Goal: Task Accomplishment & Management: Use online tool/utility

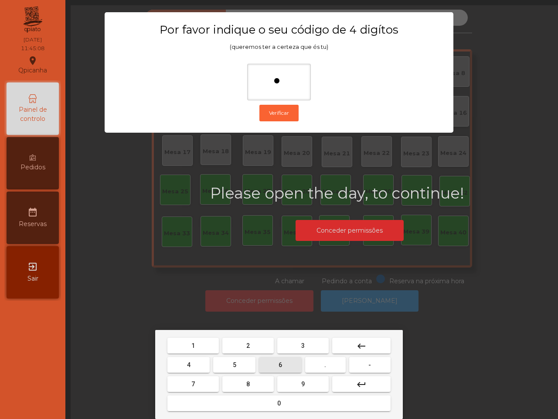
click at [246, 365] on button "5" at bounding box center [234, 365] width 42 height 16
click at [206, 343] on button "1" at bounding box center [192, 345] width 51 height 16
click at [245, 345] on button "2" at bounding box center [247, 345] width 51 height 16
type input "****"
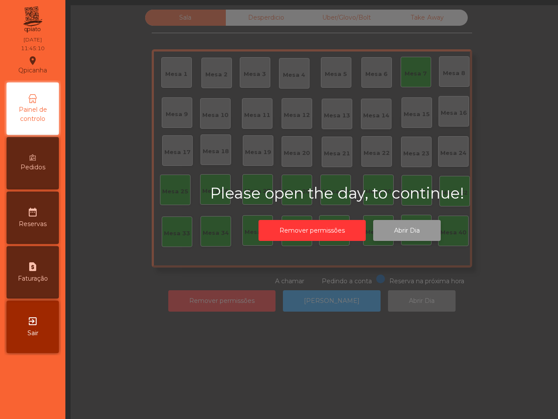
click at [395, 230] on button "Abrir Dia" at bounding box center [407, 230] width 68 height 21
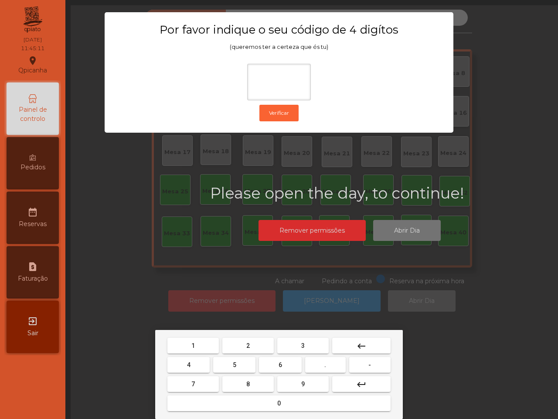
click at [286, 362] on button "6" at bounding box center [280, 365] width 42 height 16
click at [243, 365] on button "5" at bounding box center [234, 365] width 42 height 16
click at [205, 347] on button "1" at bounding box center [192, 345] width 51 height 16
click at [256, 347] on button "2" at bounding box center [247, 345] width 51 height 16
type input "****"
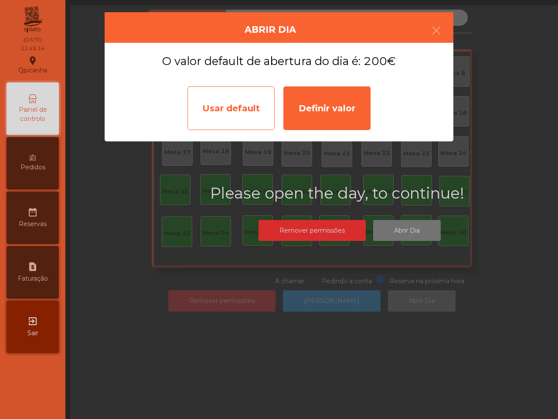
click at [251, 116] on div "Usar default" at bounding box center [230, 108] width 87 height 44
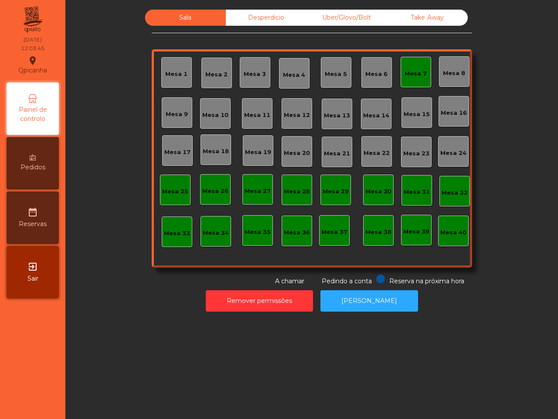
click at [413, 67] on div "Mesa 7" at bounding box center [416, 72] width 22 height 12
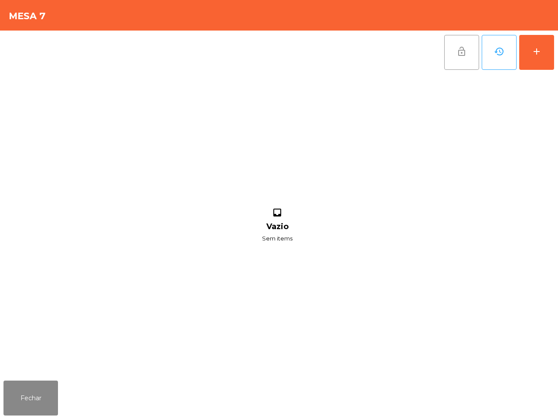
click at [452, 48] on button "lock_open" at bounding box center [461, 52] width 35 height 35
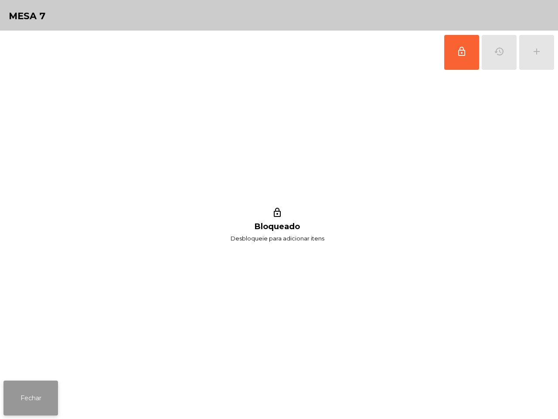
click at [48, 403] on button "Fechar" at bounding box center [30, 397] width 54 height 35
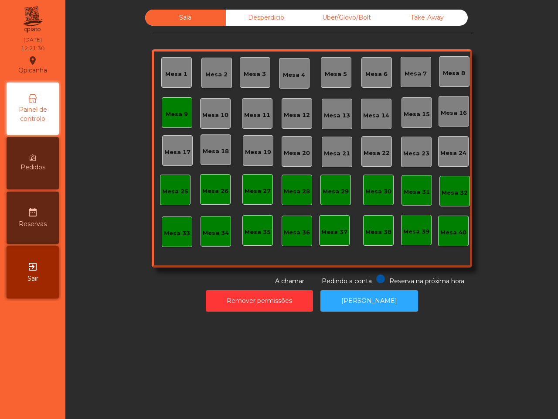
click at [336, 10] on div "Uber/Glovo/Bolt" at bounding box center [347, 18] width 81 height 16
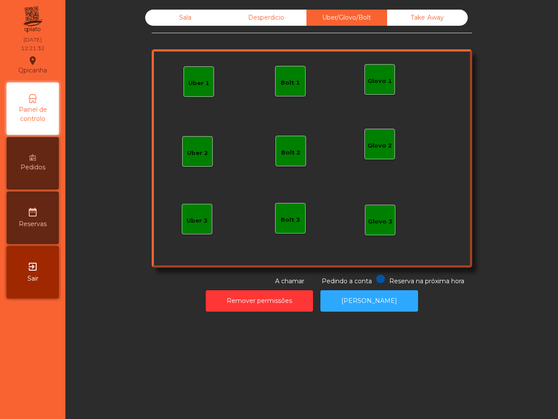
click at [368, 83] on div "Glovo 1" at bounding box center [380, 81] width 24 height 9
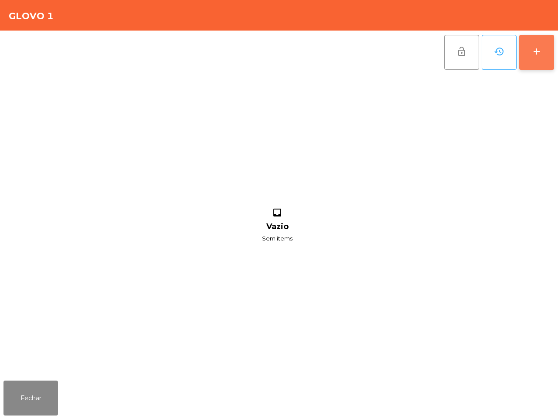
click at [528, 53] on button "add" at bounding box center [536, 52] width 35 height 35
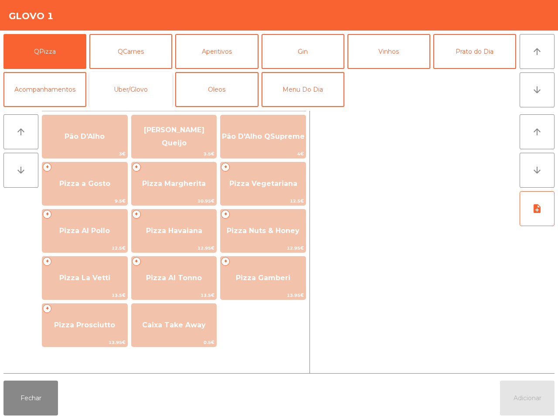
click at [120, 92] on button "Uber/Glovo" at bounding box center [130, 89] width 83 height 35
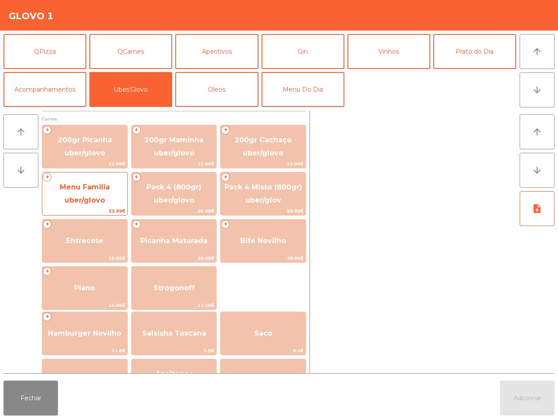
click at [109, 187] on span "Menu Familia uber/glovo" at bounding box center [85, 193] width 50 height 21
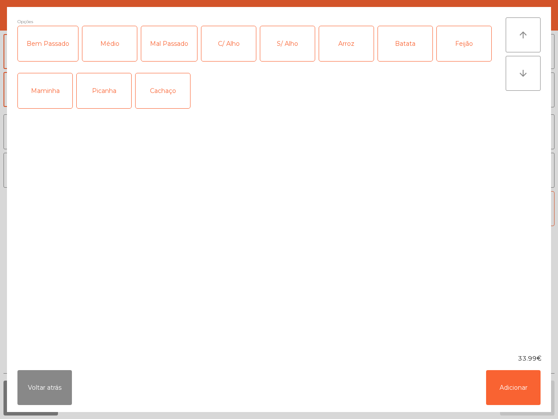
drag, startPoint x: 85, startPoint y: 99, endPoint x: 89, endPoint y: 95, distance: 6.2
click at [85, 99] on div "Picanha" at bounding box center [104, 90] width 54 height 35
click at [91, 47] on div "Médio" at bounding box center [109, 43] width 54 height 35
click at [280, 41] on div "S/ Alho" at bounding box center [287, 43] width 54 height 35
click at [500, 389] on button "Adicionar" at bounding box center [513, 387] width 54 height 35
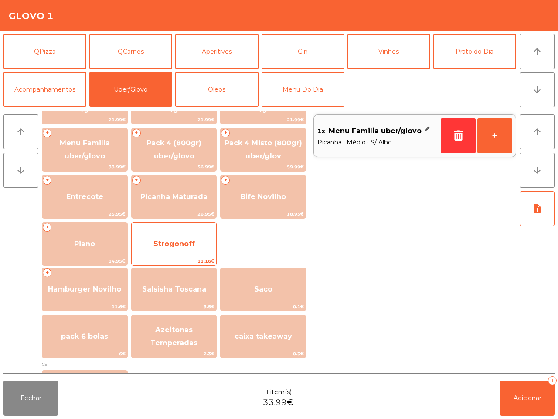
scroll to position [109, 0]
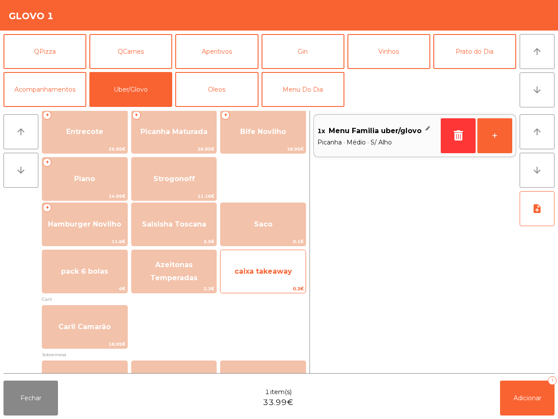
click at [254, 265] on span "caixa takeaway" at bounding box center [263, 271] width 85 height 24
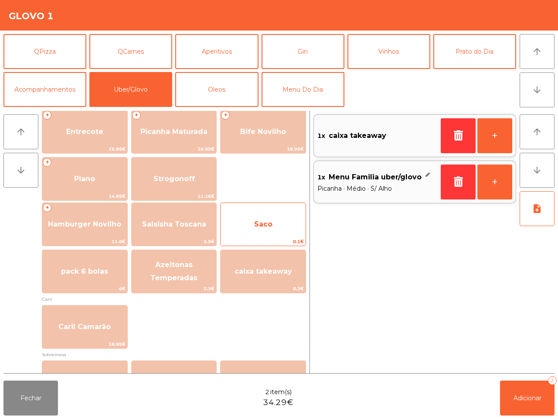
click at [254, 245] on span "0.1€" at bounding box center [263, 241] width 85 height 8
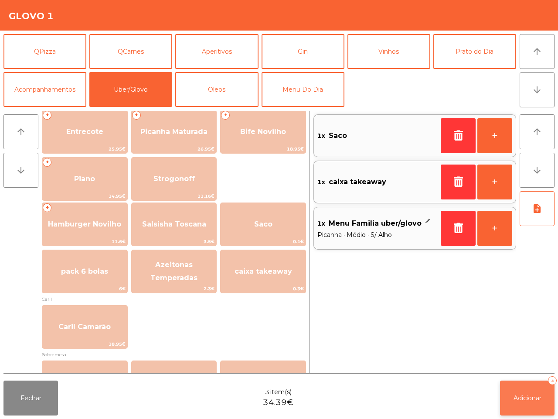
click at [506, 397] on button "Adicionar 3" at bounding box center [527, 397] width 54 height 35
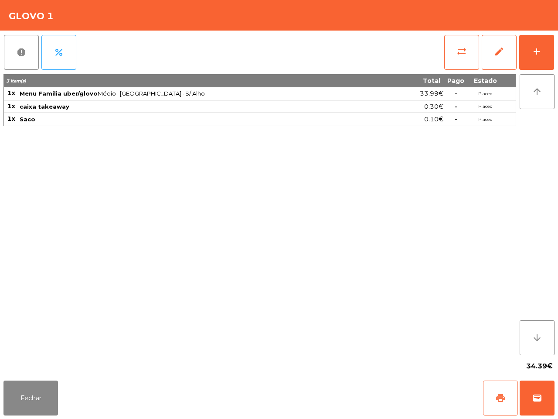
click at [489, 397] on button "print" at bounding box center [500, 397] width 35 height 35
click at [531, 392] on button "wallet" at bounding box center [537, 397] width 35 height 35
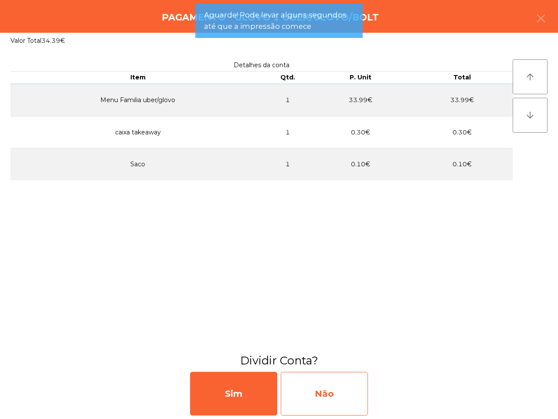
click at [326, 395] on div "Não" at bounding box center [324, 393] width 87 height 44
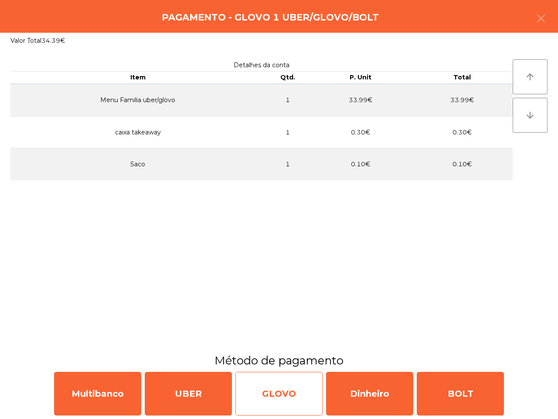
click at [272, 393] on div "GLOVO" at bounding box center [278, 393] width 87 height 44
select select "**"
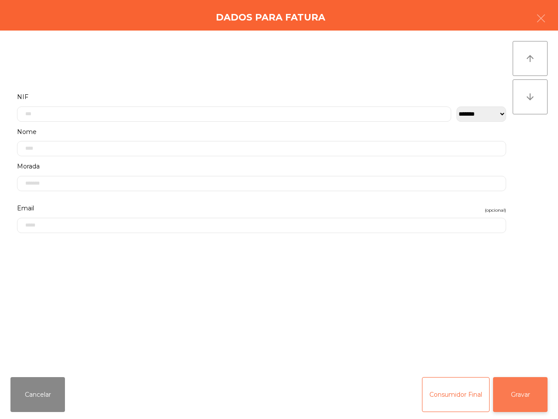
click at [517, 393] on button "Gravar" at bounding box center [520, 394] width 54 height 35
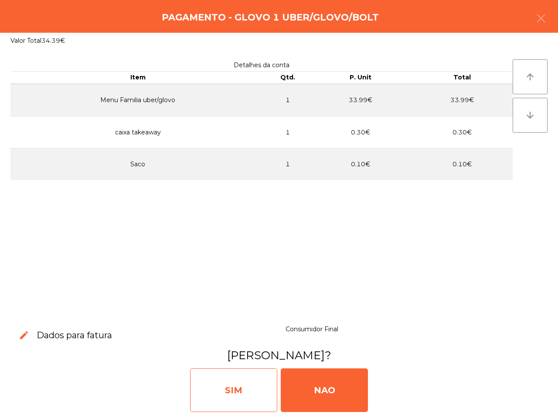
click at [262, 390] on div "SIM" at bounding box center [233, 390] width 87 height 44
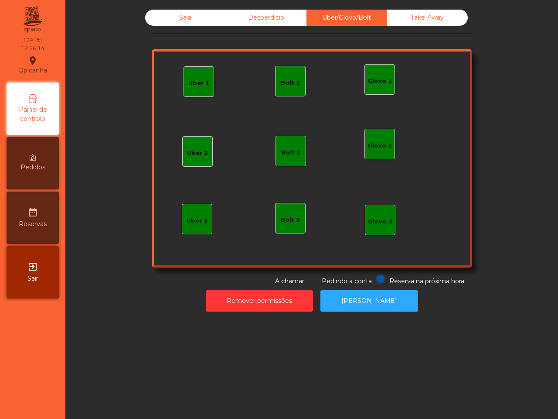
click at [254, 82] on div "Uber 1 Glovo 1 Uber 2 Uber 3 Glovo 2 Glovo 3 Bolt 1 Bolt 2 Bolt 3" at bounding box center [312, 158] width 320 height 218
click at [194, 14] on div "Sala" at bounding box center [185, 18] width 81 height 16
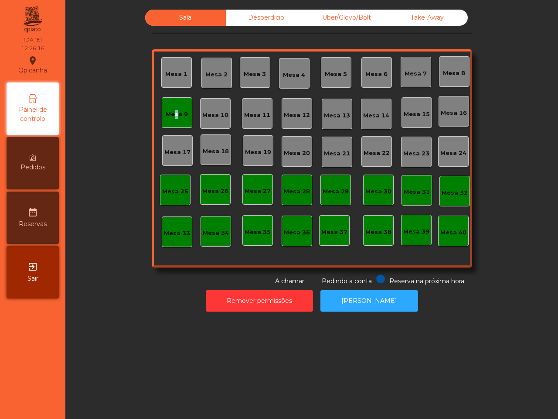
click at [169, 107] on div "Mesa 9" at bounding box center [177, 112] width 22 height 12
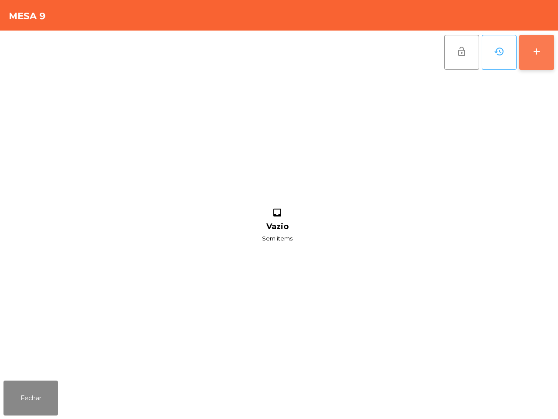
click at [534, 58] on button "add" at bounding box center [536, 52] width 35 height 35
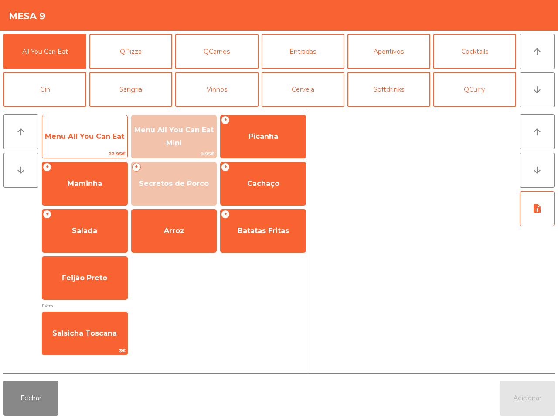
click at [89, 130] on span "Menu All You Can Eat" at bounding box center [84, 137] width 85 height 24
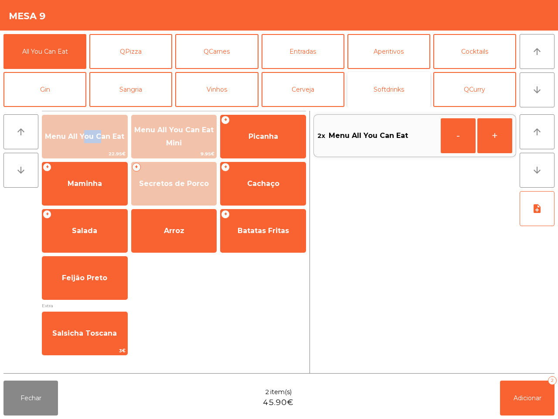
click at [367, 85] on button "Softdrinks" at bounding box center [388, 89] width 83 height 35
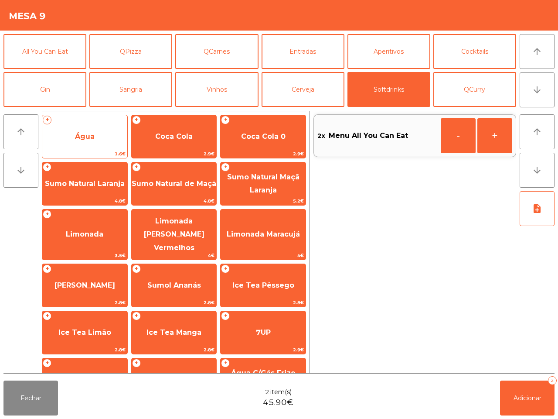
click at [107, 134] on span "Água" at bounding box center [84, 137] width 85 height 24
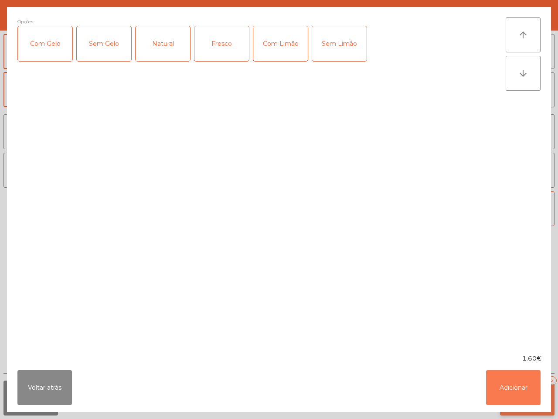
click at [526, 399] on button "Adicionar" at bounding box center [513, 387] width 54 height 35
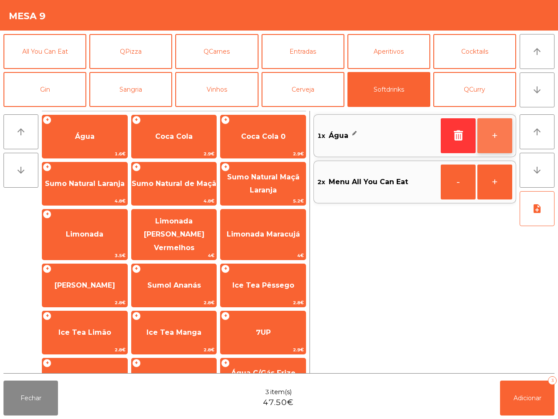
click at [486, 136] on button "+" at bounding box center [494, 135] width 35 height 35
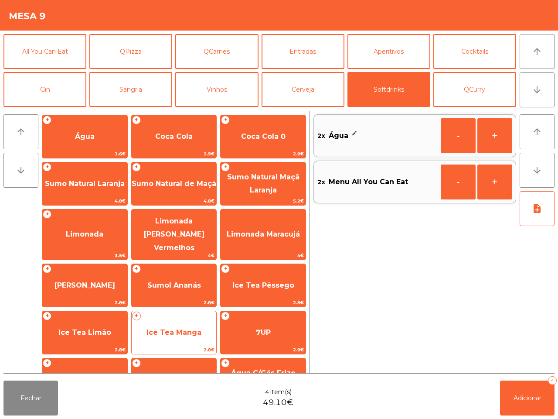
click at [174, 328] on span "Ice Tea Manga" at bounding box center [173, 332] width 55 height 8
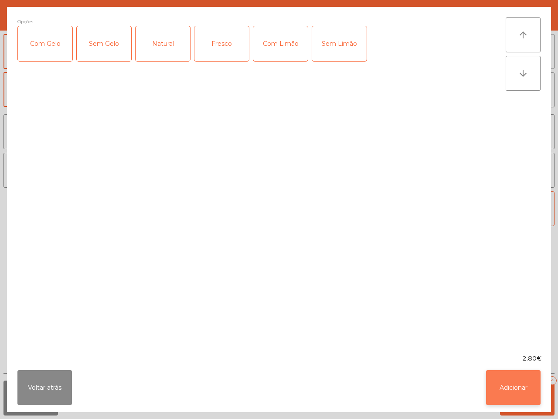
click at [509, 373] on button "Adicionar" at bounding box center [513, 387] width 54 height 35
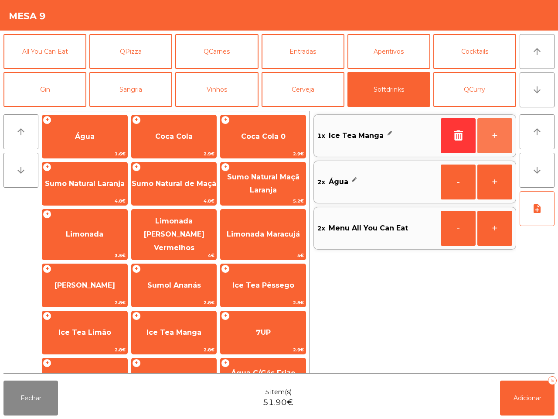
click at [494, 130] on button "+" at bounding box center [494, 135] width 35 height 35
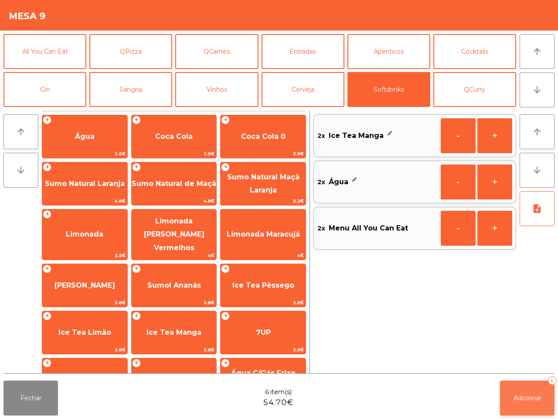
click at [526, 388] on button "Adicionar 6" at bounding box center [527, 397] width 54 height 35
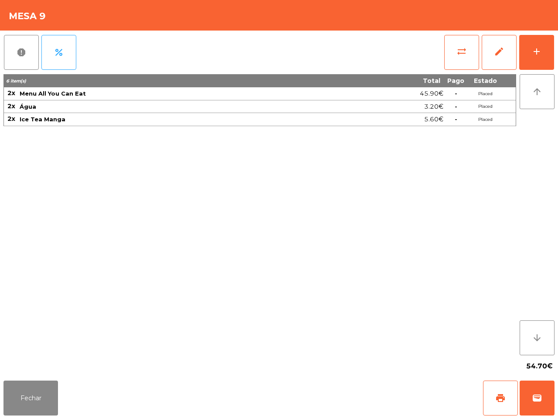
click at [442, 53] on div "report percent sync_alt edit add" at bounding box center [278, 53] width 551 height 44
click at [458, 53] on span "sync_alt" at bounding box center [461, 51] width 10 height 10
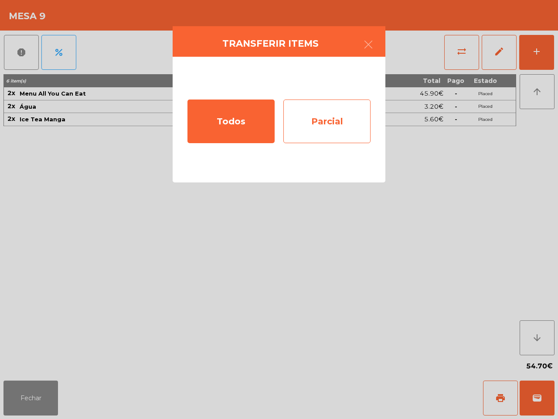
click at [341, 129] on div "Parcial" at bounding box center [326, 121] width 87 height 44
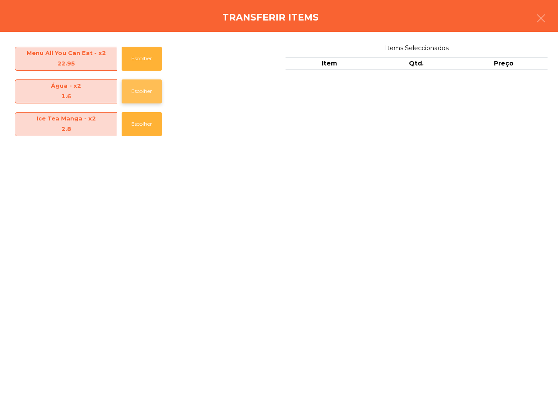
click at [140, 90] on button "Escolher" at bounding box center [142, 91] width 40 height 24
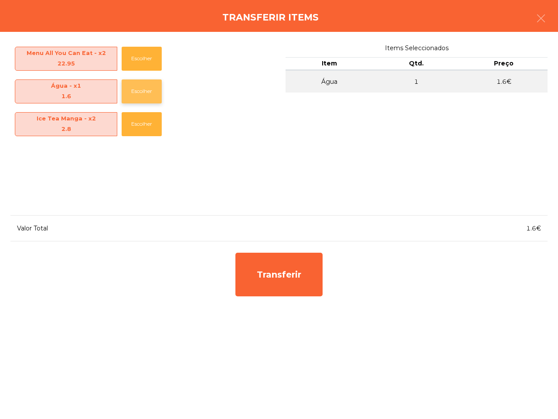
click at [140, 90] on button "Escolher" at bounding box center [142, 91] width 40 height 24
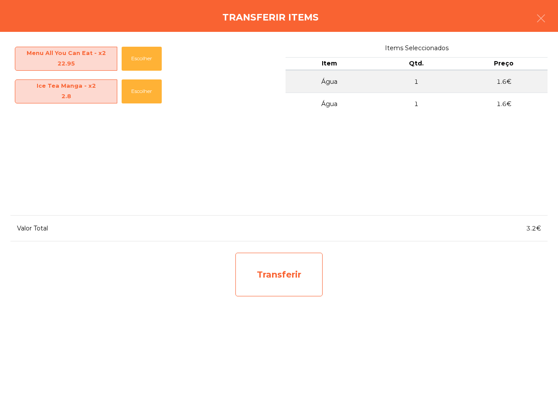
click at [308, 272] on div "Transferir" at bounding box center [278, 274] width 87 height 44
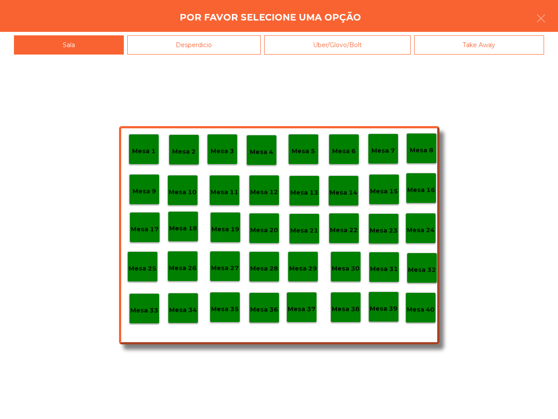
click at [210, 47] on div "Desperdicio" at bounding box center [194, 45] width 134 height 20
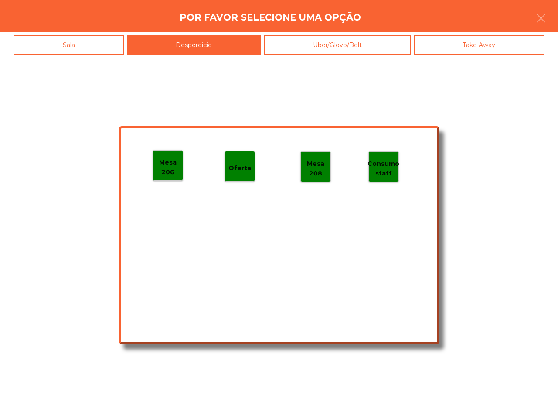
click at [162, 158] on p "Mesa 206" at bounding box center [168, 167] width 30 height 20
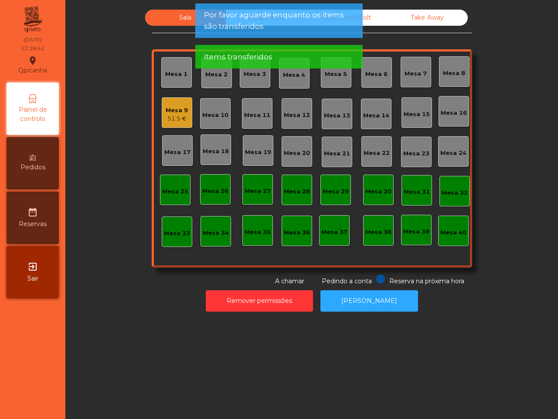
click at [174, 116] on div "51.5 €" at bounding box center [177, 118] width 22 height 9
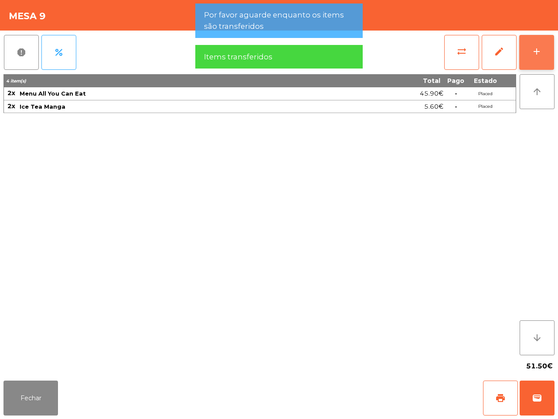
click at [552, 51] on button "add" at bounding box center [536, 52] width 35 height 35
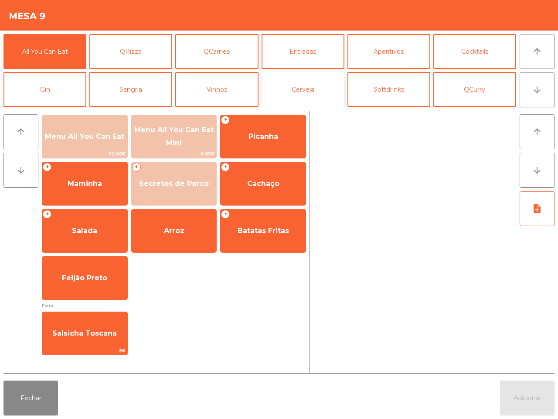
click at [318, 94] on button "Cerveja" at bounding box center [303, 89] width 83 height 35
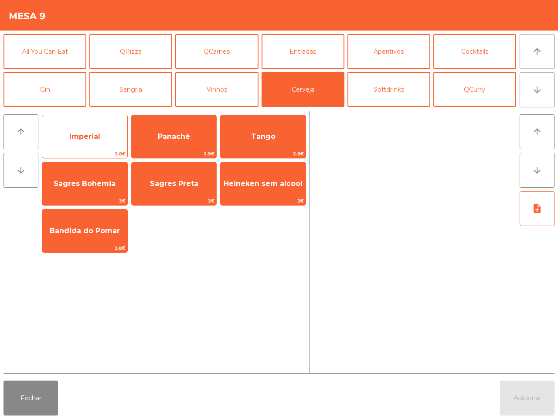
click at [89, 142] on span "Imperial" at bounding box center [84, 137] width 85 height 24
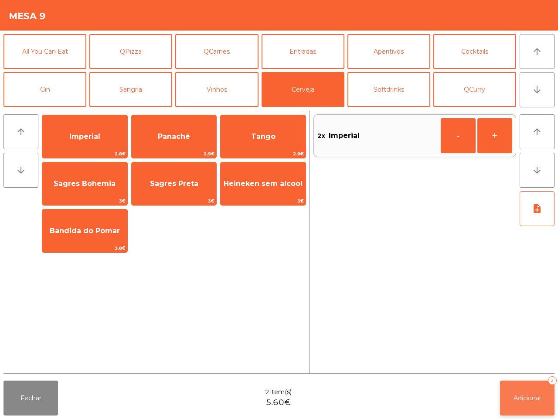
click at [542, 396] on button "Adicionar 2" at bounding box center [527, 397] width 54 height 35
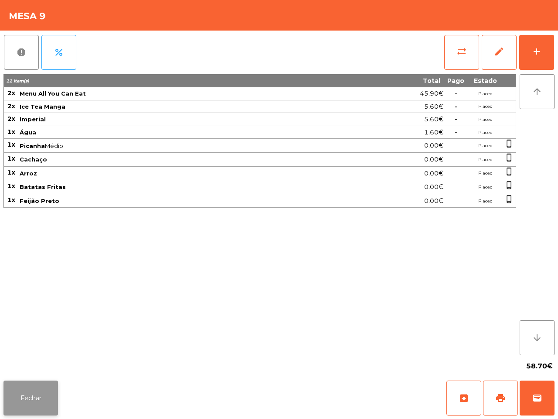
click at [23, 391] on button "Fechar" at bounding box center [30, 397] width 54 height 35
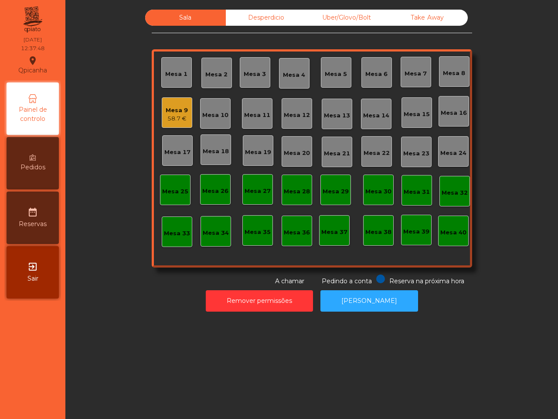
click at [356, 21] on div "Uber/Glovo/Bolt" at bounding box center [347, 18] width 81 height 16
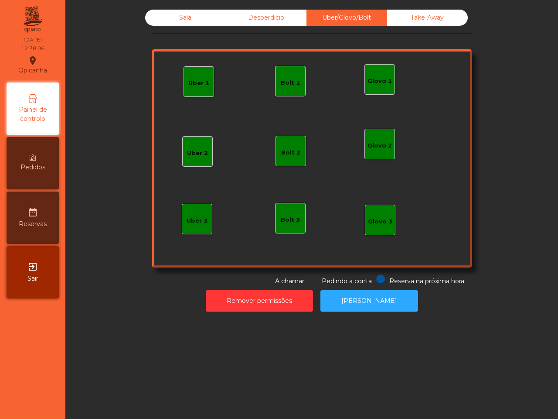
click at [286, 83] on div "Bolt 1" at bounding box center [290, 82] width 19 height 9
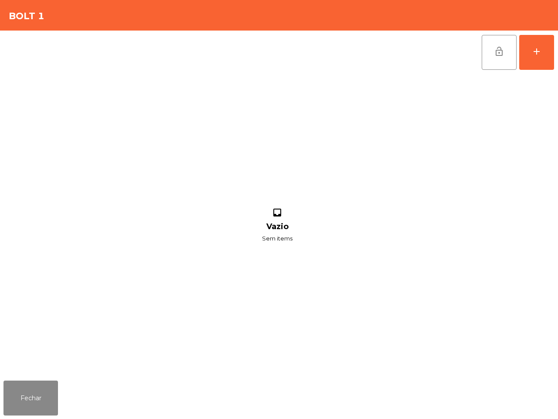
click at [225, 40] on div "lock_open add" at bounding box center [278, 53] width 551 height 44
click at [544, 53] on button "add" at bounding box center [536, 52] width 35 height 35
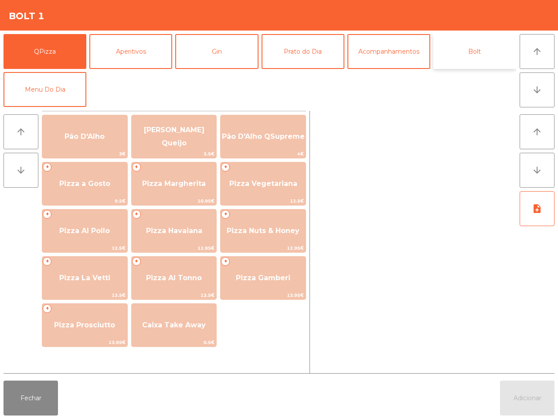
click at [491, 60] on button "Bolt" at bounding box center [474, 51] width 83 height 35
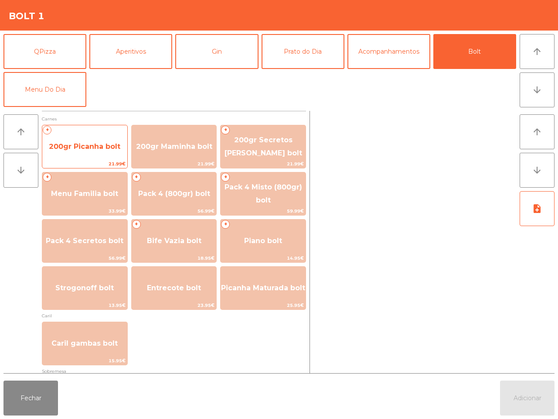
click at [112, 151] on span "200gr Picanha bolt" at bounding box center [84, 147] width 85 height 24
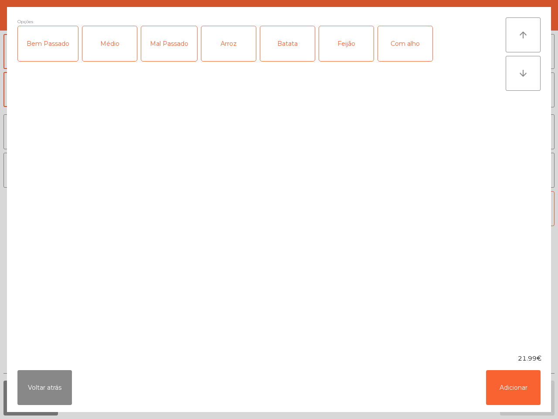
click at [54, 49] on div "Bem Passado" at bounding box center [48, 43] width 60 height 35
click at [212, 33] on div "Arroz" at bounding box center [228, 43] width 54 height 35
click at [505, 390] on button "Adicionar" at bounding box center [513, 387] width 54 height 35
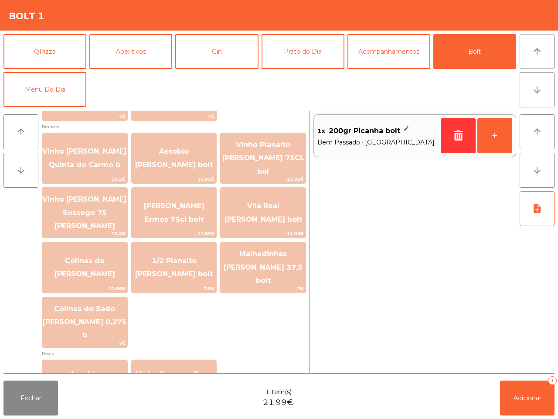
scroll to position [993, 0]
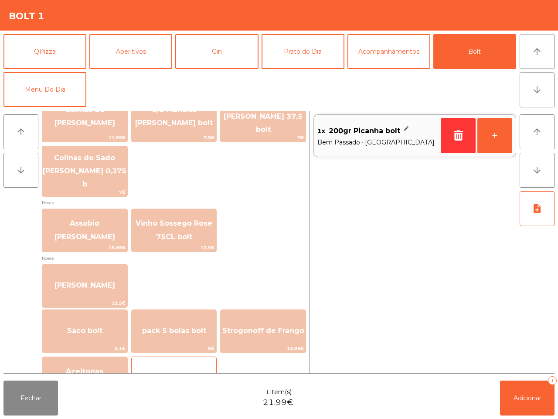
click at [186, 391] on span "0.4€" at bounding box center [174, 395] width 85 height 8
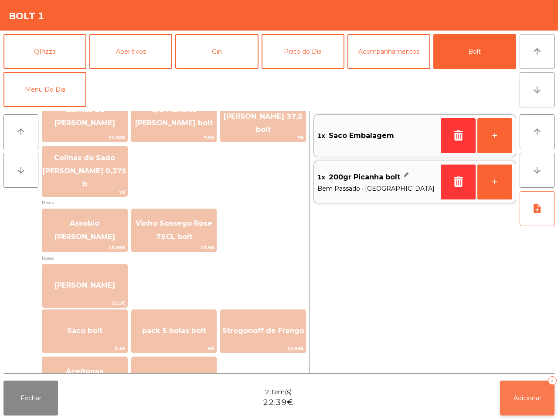
click at [525, 398] on span "Adicionar" at bounding box center [528, 398] width 28 height 8
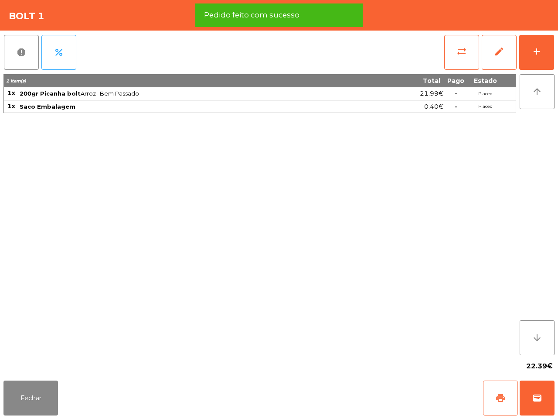
click at [501, 398] on span "print" at bounding box center [500, 397] width 10 height 10
click at [541, 396] on span "wallet" at bounding box center [537, 397] width 10 height 10
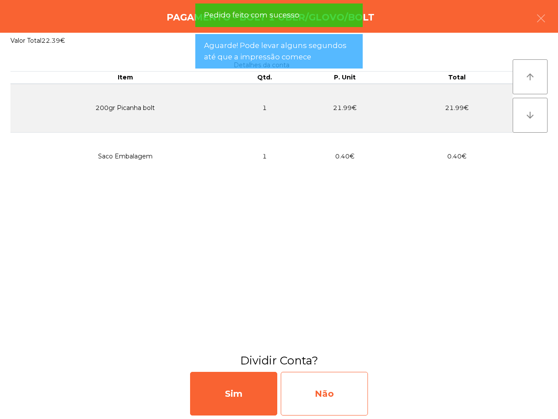
click at [308, 390] on div "Não" at bounding box center [324, 393] width 87 height 44
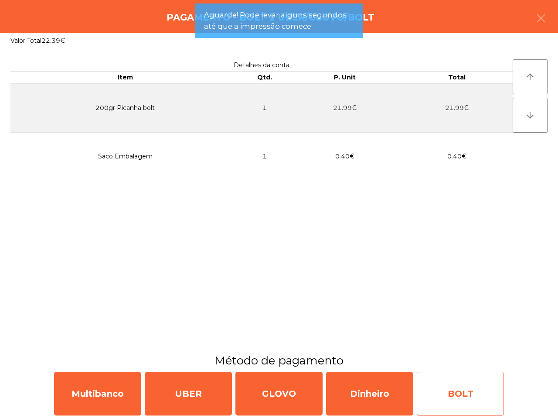
click at [447, 394] on div "BOLT" at bounding box center [460, 393] width 87 height 44
select select "**"
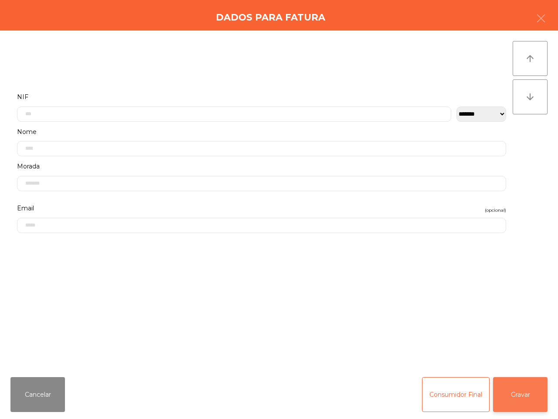
click at [528, 395] on button "Gravar" at bounding box center [520, 394] width 54 height 35
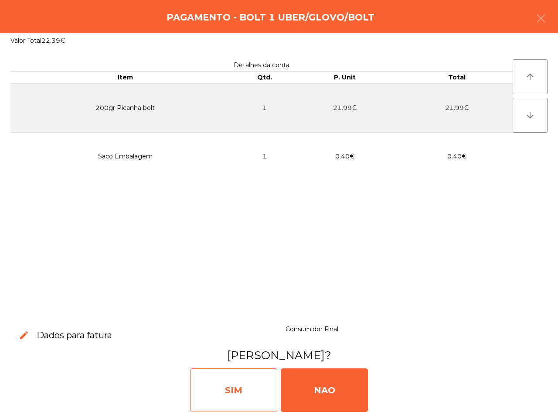
click at [240, 389] on div "SIM" at bounding box center [233, 390] width 87 height 44
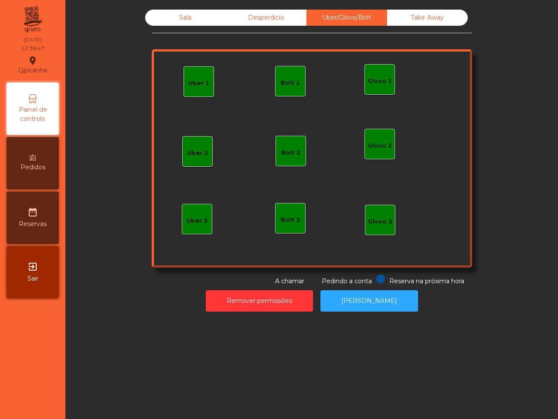
click at [189, 18] on div "Sala" at bounding box center [185, 18] width 81 height 16
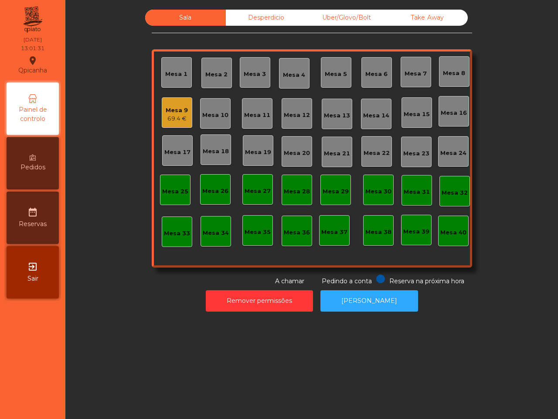
click at [179, 103] on div "Mesa 9 69.4 €" at bounding box center [177, 112] width 22 height 20
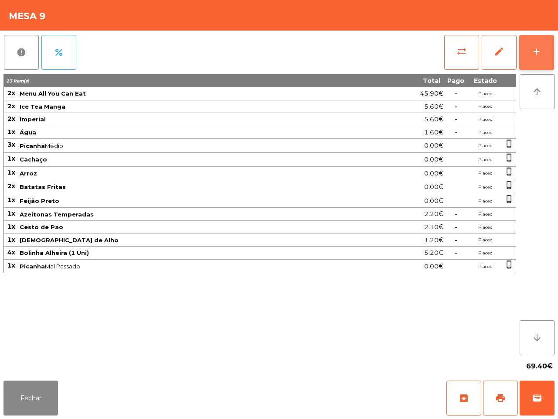
click at [538, 52] on div "add" at bounding box center [536, 51] width 10 height 10
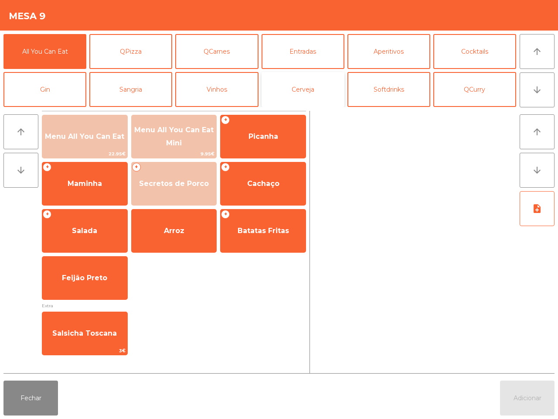
click at [326, 90] on button "Cerveja" at bounding box center [303, 89] width 83 height 35
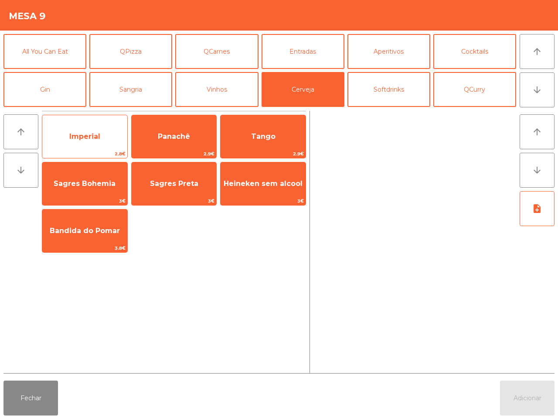
click at [114, 144] on span "Imperial" at bounding box center [84, 137] width 85 height 24
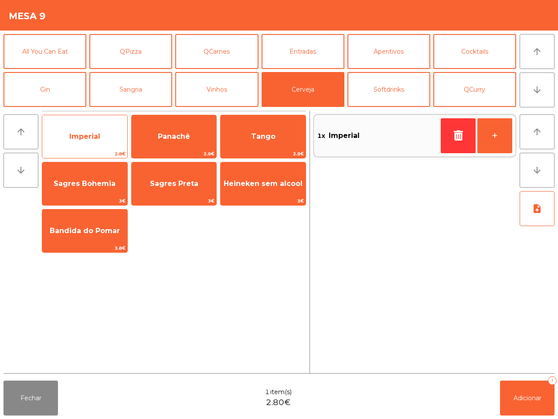
click at [114, 144] on span "Imperial" at bounding box center [84, 137] width 85 height 24
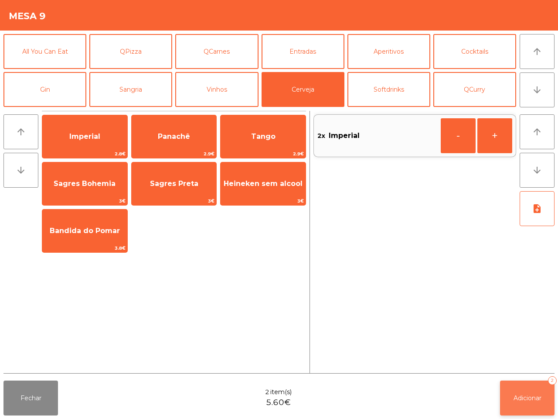
click at [528, 411] on button "Adicionar 2" at bounding box center [527, 397] width 54 height 35
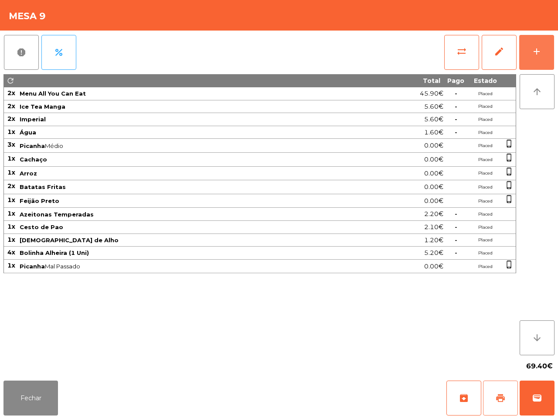
click at [518, 405] on button "print" at bounding box center [500, 397] width 35 height 35
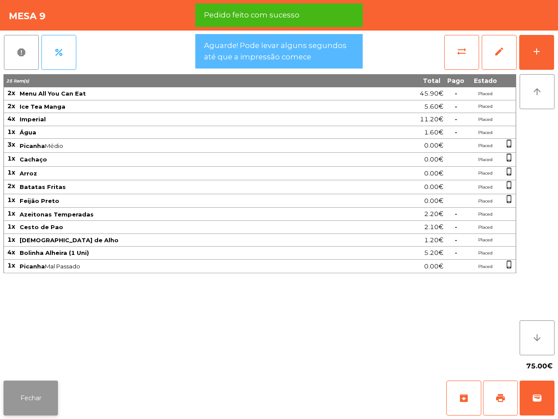
click at [25, 407] on button "Fechar" at bounding box center [30, 397] width 54 height 35
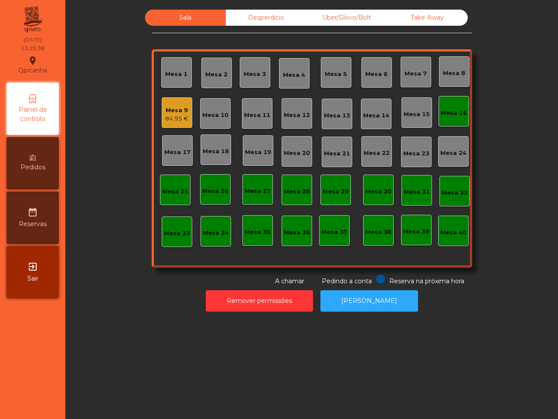
click at [27, 405] on nav "Qpicanha location_on [DATE] 13:25:38 Painel de controlo Pedidos date_range Rese…" at bounding box center [32, 209] width 65 height 419
click at [463, 116] on div "Mesa 1 Mesa 2 Mesa 3 Mesa 4 Mesa 5 Mesa 6 Mesa 7 Mesa 8 Mesa 9 84.95 € [GEOGRAP…" at bounding box center [312, 158] width 320 height 218
click at [456, 116] on div "Mesa 16" at bounding box center [454, 113] width 26 height 9
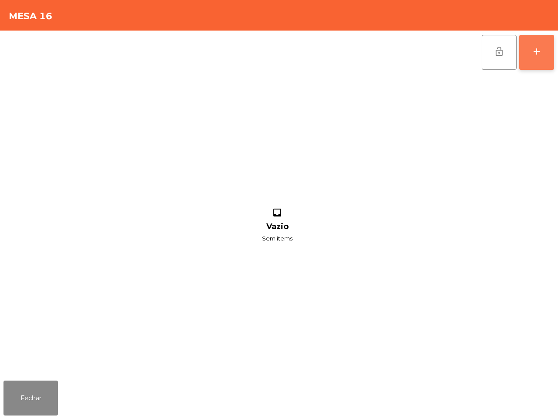
drag, startPoint x: 534, startPoint y: 48, endPoint x: 529, endPoint y: 50, distance: 5.7
click at [533, 50] on div "add" at bounding box center [536, 51] width 10 height 10
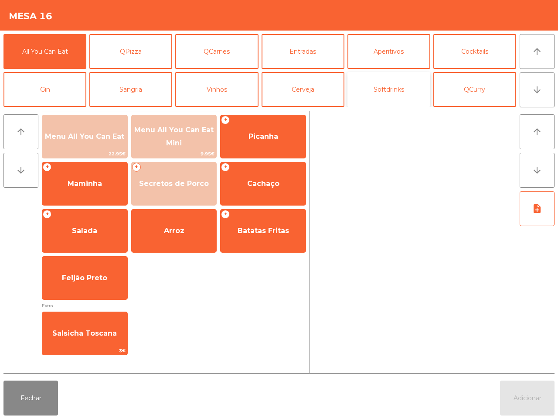
click at [415, 96] on button "Softdrinks" at bounding box center [388, 89] width 83 height 35
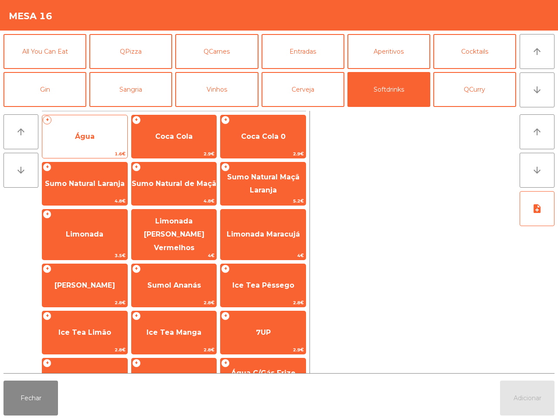
click at [87, 142] on span "Água" at bounding box center [84, 137] width 85 height 24
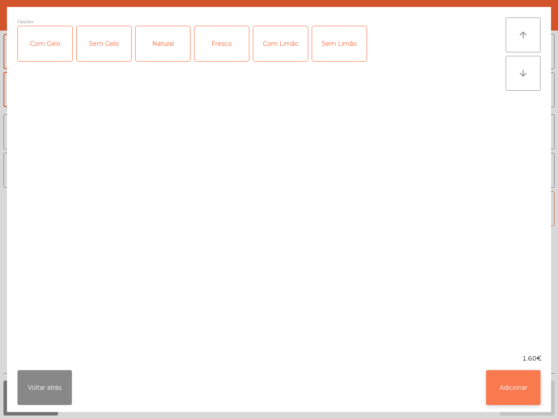
click at [523, 388] on button "Adicionar" at bounding box center [513, 387] width 54 height 35
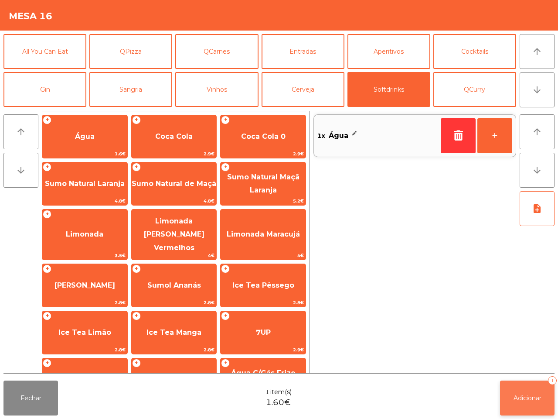
click at [525, 391] on button "Adicionar 1" at bounding box center [527, 397] width 54 height 35
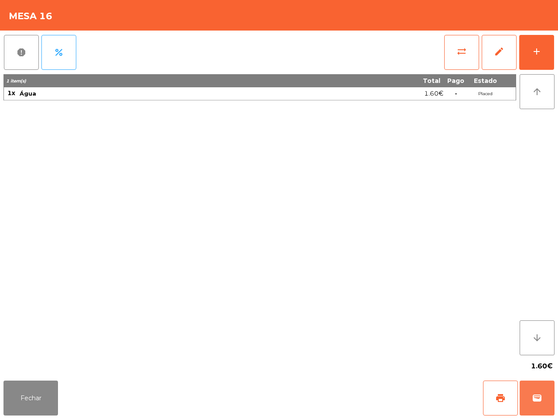
click at [527, 384] on button "wallet" at bounding box center [537, 397] width 35 height 35
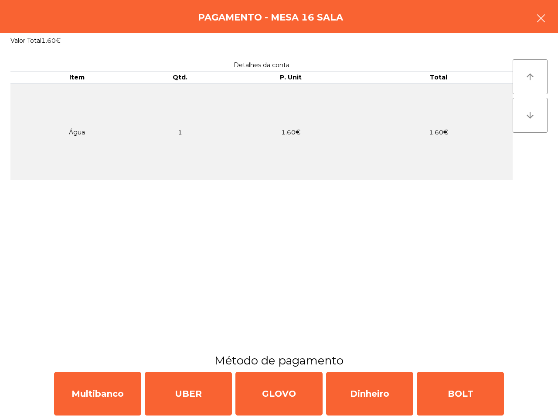
click at [541, 24] on button "button" at bounding box center [541, 19] width 24 height 26
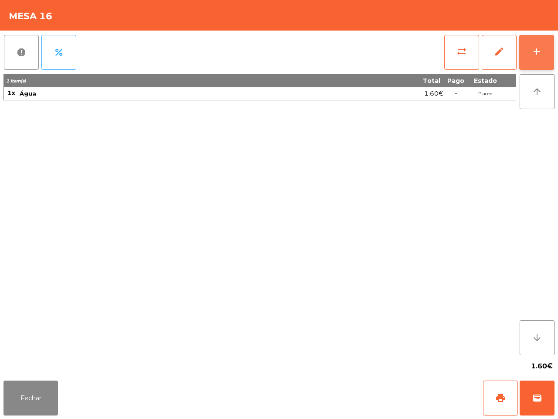
click at [531, 51] on button "add" at bounding box center [536, 52] width 35 height 35
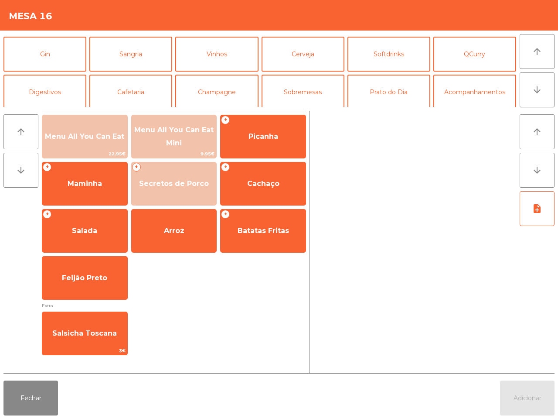
scroll to position [54, 0]
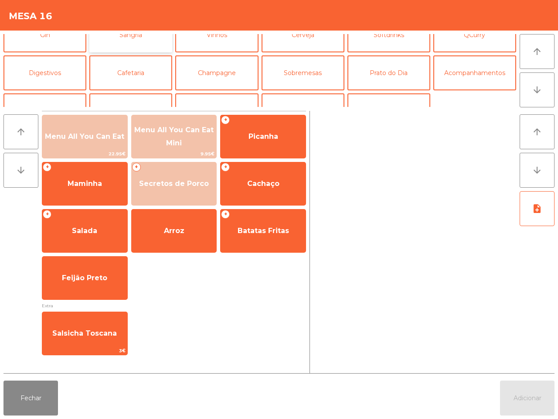
click at [143, 40] on button "Sangria" at bounding box center [130, 34] width 83 height 35
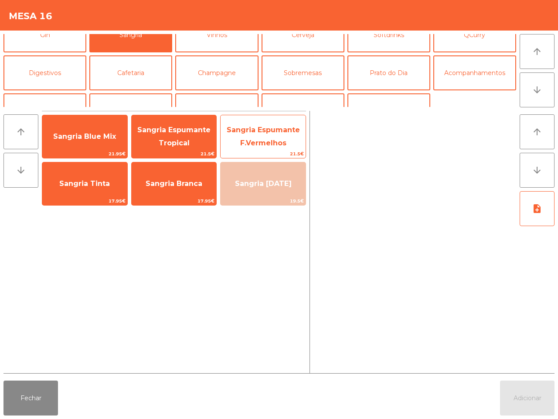
click at [280, 122] on span "Sangria Espumante F.Vermelhos" at bounding box center [263, 136] width 85 height 37
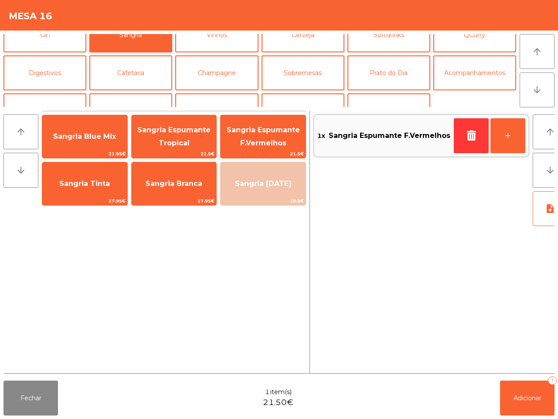
scroll to position [0, 0]
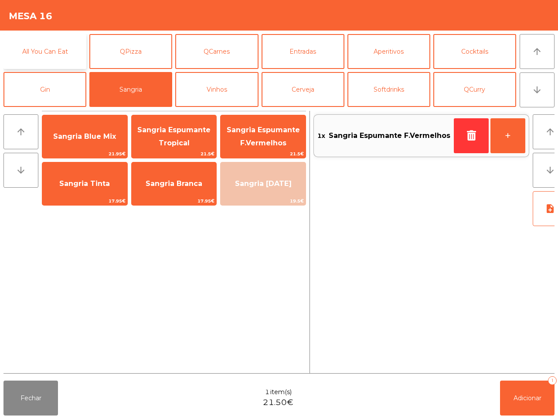
click at [62, 54] on button "All You Can Eat" at bounding box center [44, 51] width 83 height 35
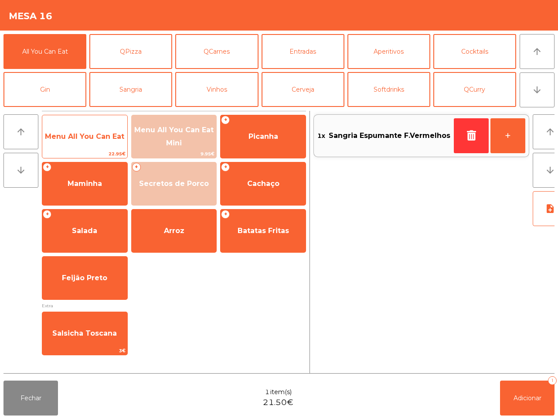
click at [106, 147] on span "Menu All You Can Eat" at bounding box center [84, 137] width 85 height 24
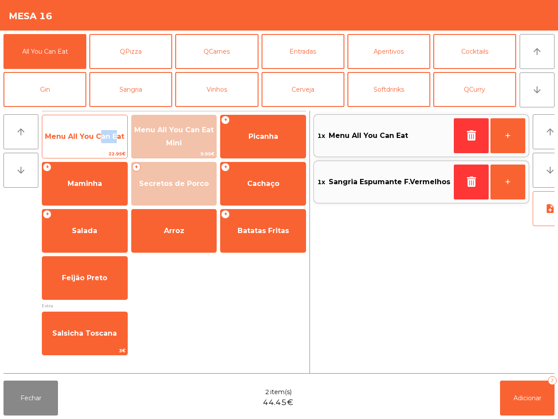
click at [106, 147] on span "Menu All You Can Eat" at bounding box center [84, 137] width 85 height 24
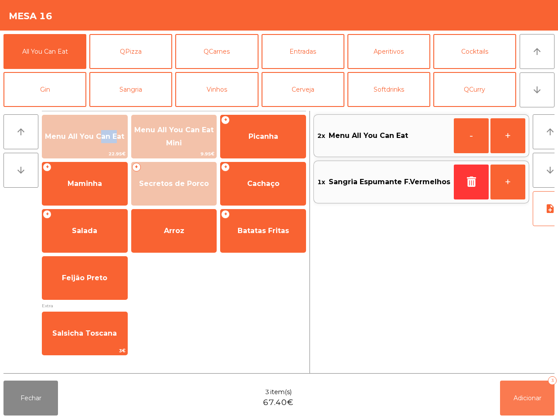
click at [522, 410] on button "Adicionar 3" at bounding box center [527, 397] width 54 height 35
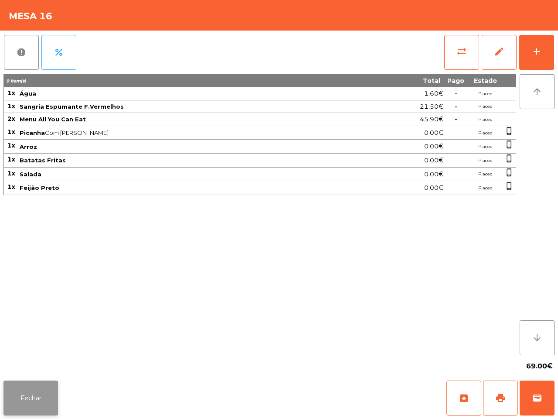
click at [48, 392] on button "Fechar" at bounding box center [30, 397] width 54 height 35
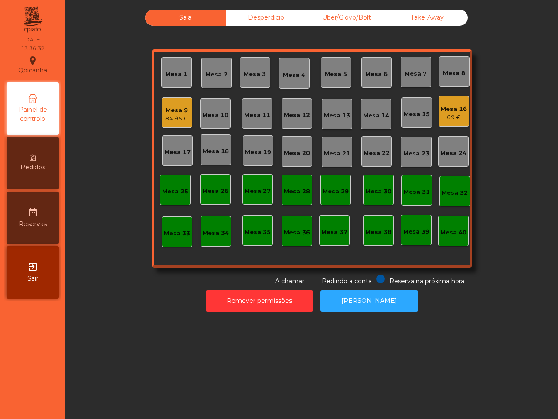
click at [169, 116] on div "84.95 €" at bounding box center [176, 118] width 23 height 9
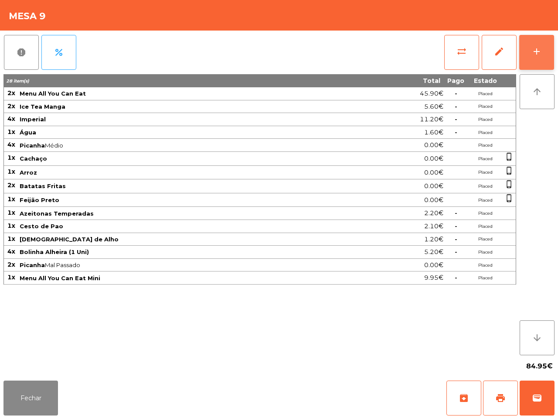
click at [544, 48] on button "add" at bounding box center [536, 52] width 35 height 35
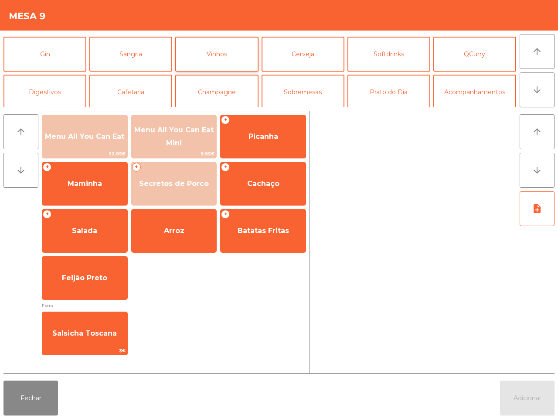
scroll to position [54, 0]
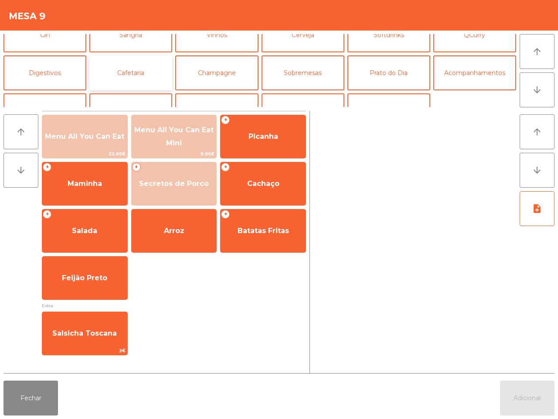
click at [138, 73] on button "Cafetaria" at bounding box center [130, 72] width 83 height 35
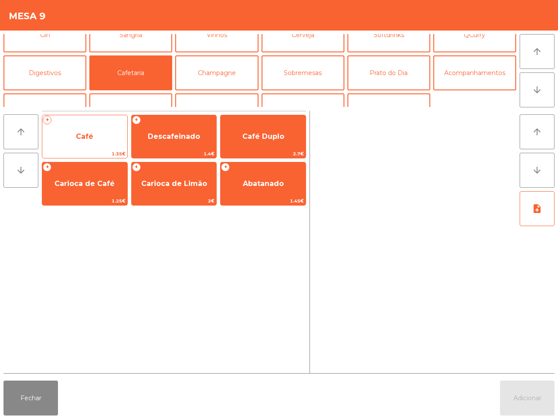
click at [87, 143] on span "Café" at bounding box center [84, 137] width 85 height 24
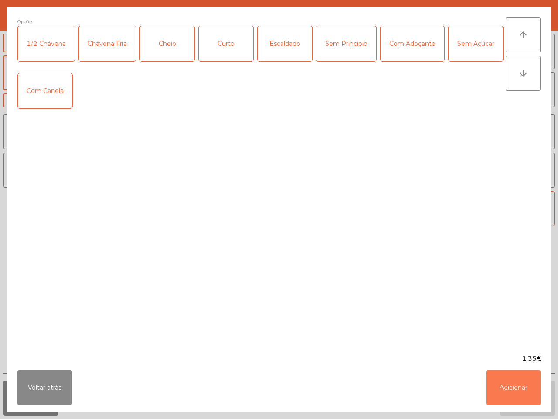
click at [515, 374] on button "Adicionar" at bounding box center [513, 387] width 54 height 35
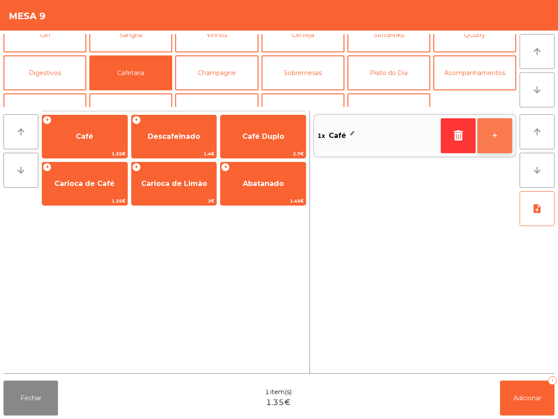
click at [486, 133] on button "+" at bounding box center [494, 135] width 35 height 35
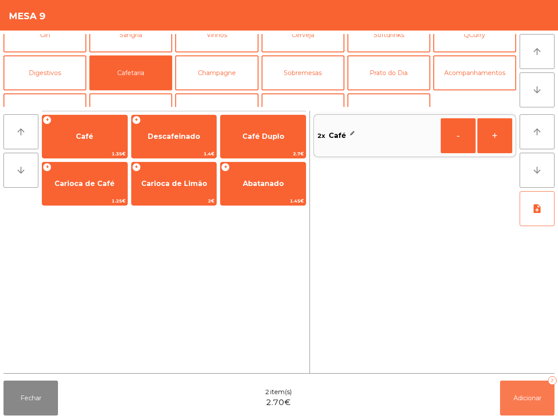
drag, startPoint x: 541, startPoint y: 385, endPoint x: 539, endPoint y: 390, distance: 5.5
click at [541, 387] on button "Adicionar 2" at bounding box center [527, 397] width 54 height 35
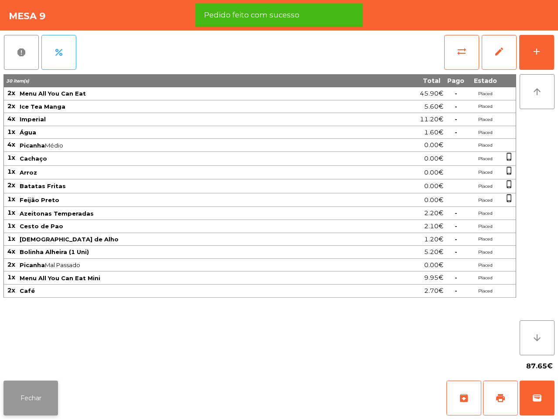
click at [21, 402] on button "Fechar" at bounding box center [30, 397] width 54 height 35
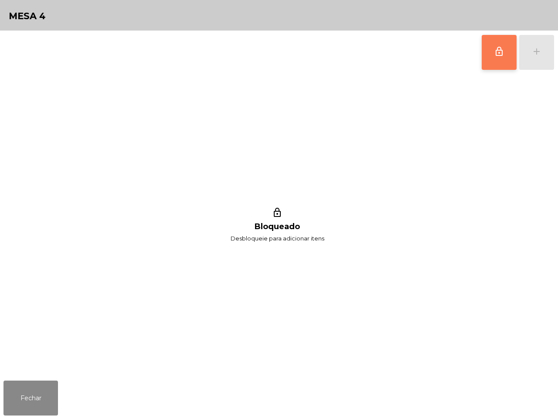
click at [508, 55] on button "lock_outline" at bounding box center [499, 52] width 35 height 35
drag, startPoint x: 556, startPoint y: 51, endPoint x: 550, endPoint y: 53, distance: 6.3
click at [554, 52] on div "lock_outline add lock_outline Bloqueado Desbloqueie para adicionar itens" at bounding box center [279, 204] width 558 height 346
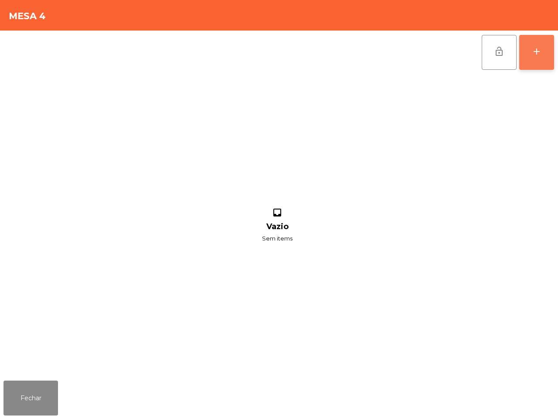
click at [548, 55] on button "add" at bounding box center [536, 52] width 35 height 35
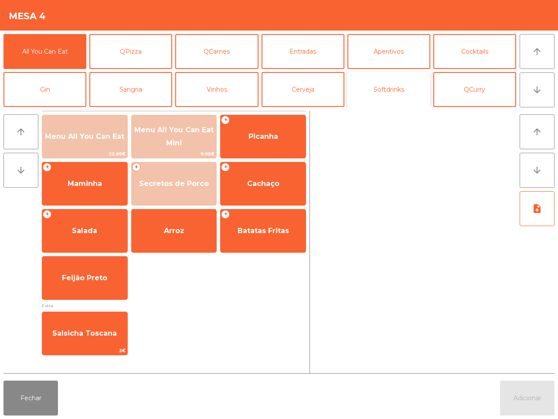
click at [397, 81] on button "Softdrinks" at bounding box center [388, 89] width 83 height 35
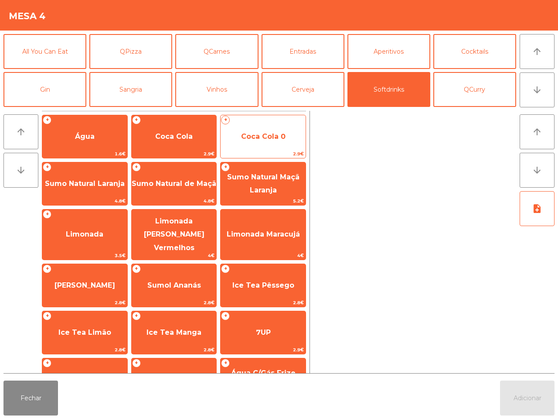
click at [270, 143] on span "Coca Cola 0" at bounding box center [263, 137] width 85 height 24
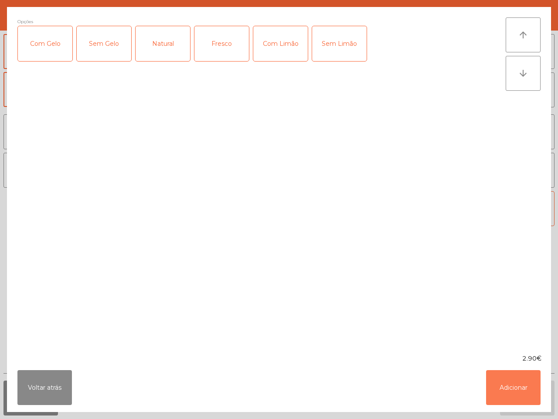
click at [508, 374] on button "Adicionar" at bounding box center [513, 387] width 54 height 35
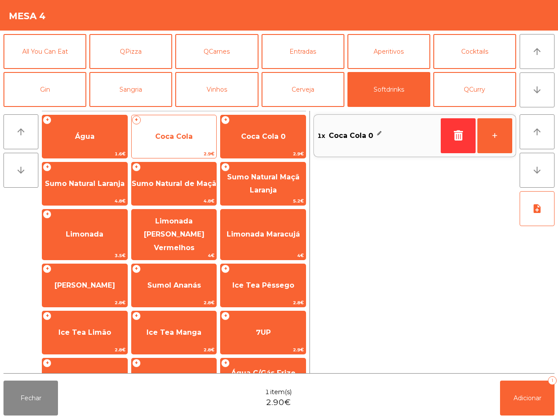
click at [186, 142] on span "Coca Cola" at bounding box center [174, 137] width 85 height 24
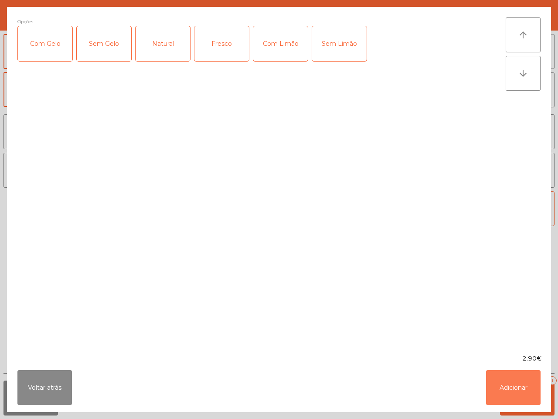
drag, startPoint x: 511, startPoint y: 378, endPoint x: 510, endPoint y: 373, distance: 5.0
click at [511, 380] on button "Adicionar" at bounding box center [513, 387] width 54 height 35
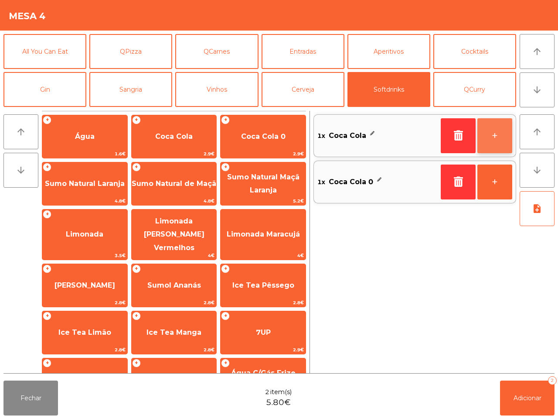
click at [501, 129] on button "+" at bounding box center [494, 135] width 35 height 35
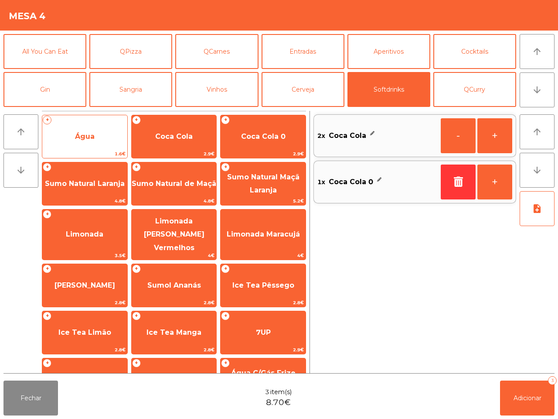
click at [106, 126] on span "Água" at bounding box center [84, 137] width 85 height 24
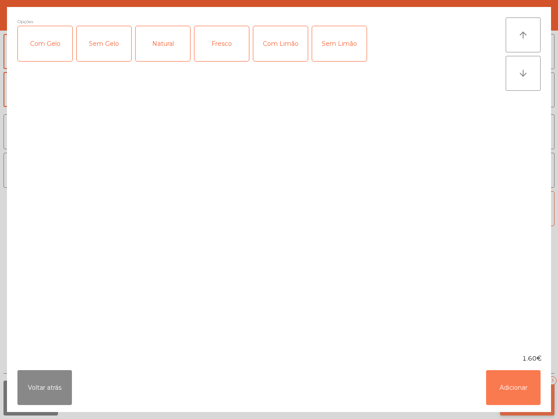
click at [522, 385] on button "Adicionar" at bounding box center [513, 387] width 54 height 35
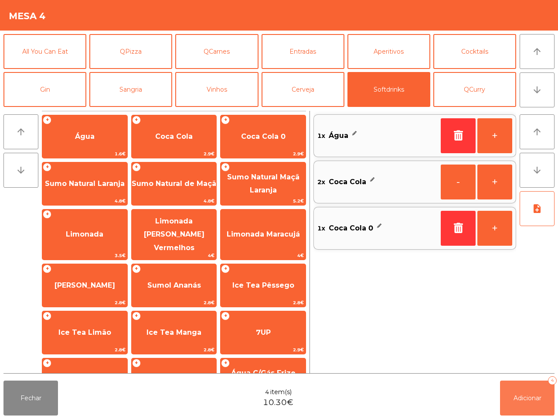
click at [524, 391] on button "Adicionar 4" at bounding box center [527, 397] width 54 height 35
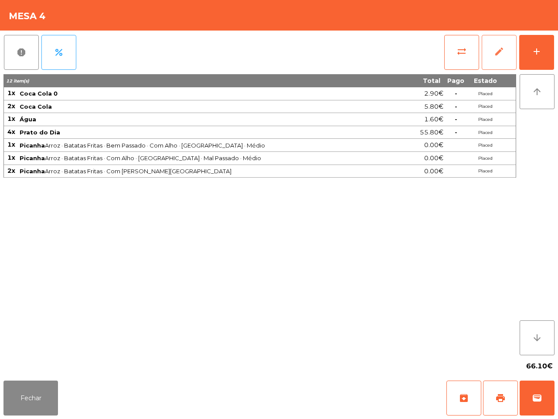
click at [514, 67] on div "sync_alt edit add" at bounding box center [499, 53] width 111 height 44
click at [20, 392] on button "Fechar" at bounding box center [30, 397] width 54 height 35
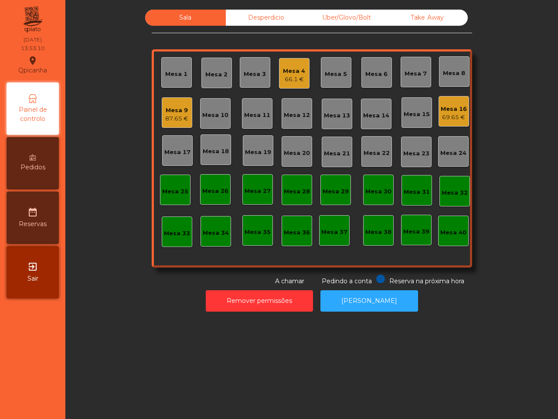
click at [176, 114] on div "87.65 €" at bounding box center [176, 118] width 23 height 9
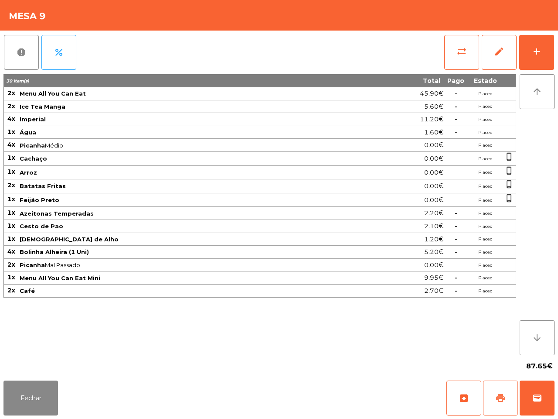
click at [496, 397] on span "print" at bounding box center [500, 397] width 10 height 10
click at [34, 391] on button "Fechar" at bounding box center [30, 397] width 54 height 35
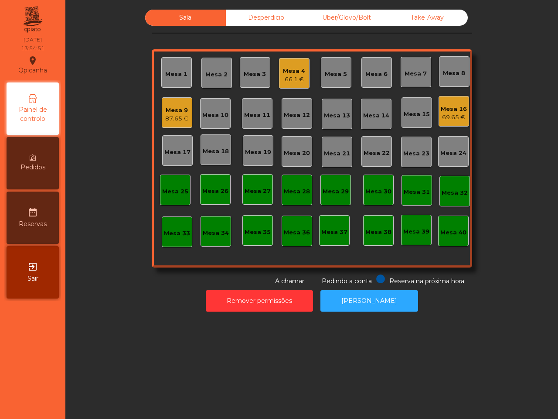
drag, startPoint x: 52, startPoint y: 386, endPoint x: 190, endPoint y: 293, distance: 165.5
click at [53, 386] on nav "Qpicanha location_on [DATE] 13:54:51 Painel de controlo Pedidos date_range Rese…" at bounding box center [32, 209] width 65 height 419
click at [153, 117] on div "Mesa 1 Mesa 2 Mesa 3 Mesa 4 66.1 € Mesa 5 Mesa 6 Mesa 7 Mesa 8 Mesa 9 87.65 € […" at bounding box center [312, 158] width 320 height 218
click at [168, 114] on div "87.65 €" at bounding box center [176, 118] width 23 height 9
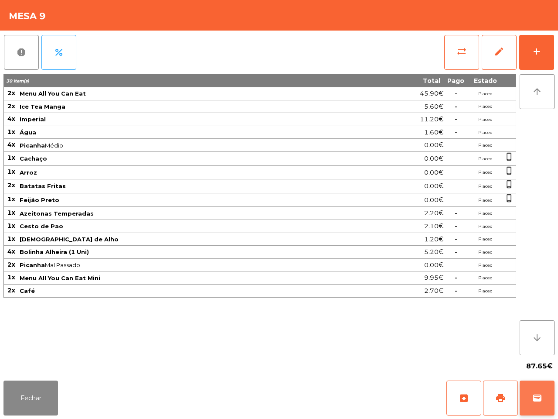
click at [535, 402] on span "wallet" at bounding box center [537, 397] width 10 height 10
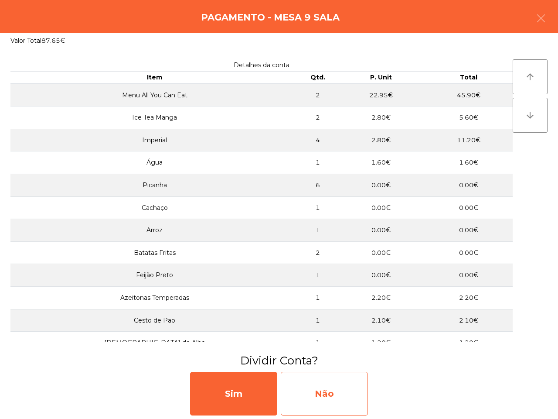
click at [339, 389] on div "Não" at bounding box center [324, 393] width 87 height 44
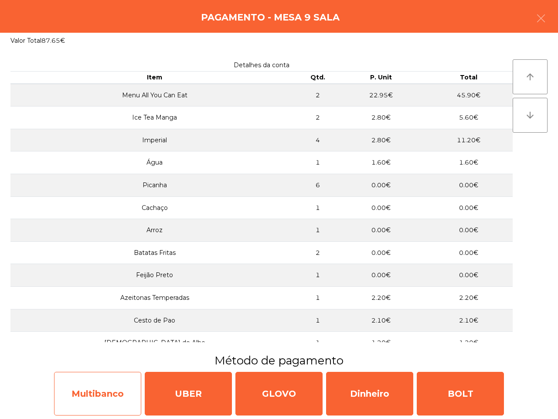
click at [120, 379] on div "Multibanco" at bounding box center [97, 393] width 87 height 44
select select "**"
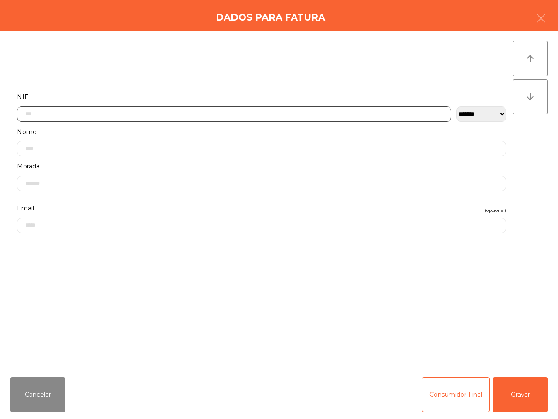
click at [214, 118] on input "text" at bounding box center [234, 113] width 434 height 15
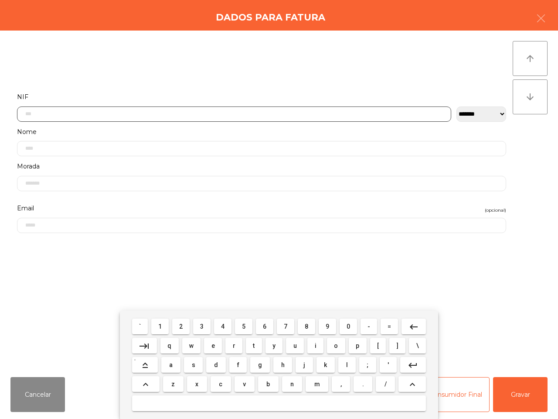
scroll to position [49, 0]
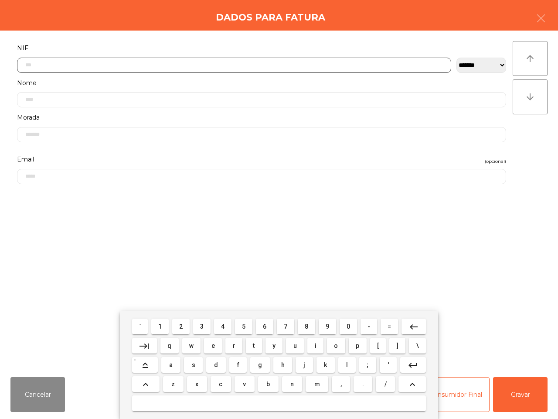
click at [186, 324] on button "2" at bounding box center [180, 326] width 17 height 16
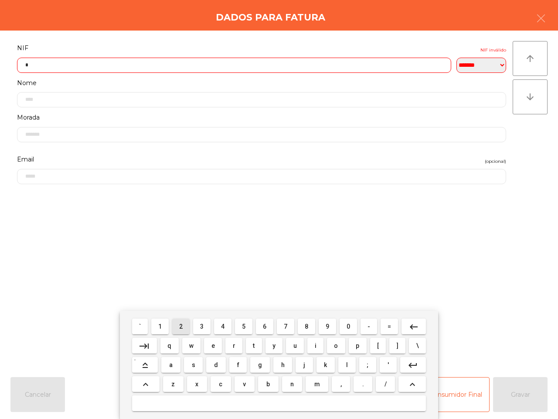
click at [157, 324] on button "1" at bounding box center [159, 326] width 17 height 16
click at [326, 324] on span "9" at bounding box center [327, 326] width 3 height 7
click at [310, 325] on button "8" at bounding box center [306, 326] width 17 height 16
click at [328, 326] on span "9" at bounding box center [327, 326] width 3 height 7
click at [243, 324] on span "5" at bounding box center [243, 326] width 3 height 7
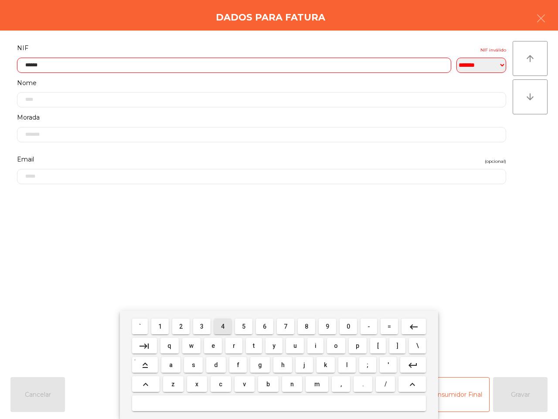
click at [224, 323] on span "4" at bounding box center [222, 326] width 3 height 7
click at [238, 325] on button "5" at bounding box center [243, 326] width 17 height 16
click at [290, 327] on button "7" at bounding box center [285, 326] width 17 height 16
type input "*********"
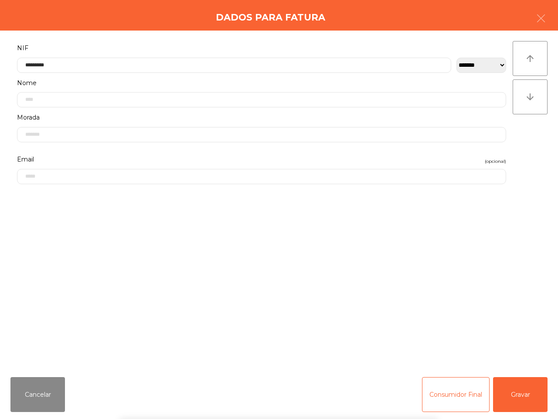
click at [515, 391] on div "` 1 2 3 4 5 6 7 8 9 0 - = keyboard_backspace keyboard_tab q w e r t y u i o p […" at bounding box center [279, 364] width 558 height 108
click at [516, 401] on button "Gravar" at bounding box center [520, 394] width 54 height 35
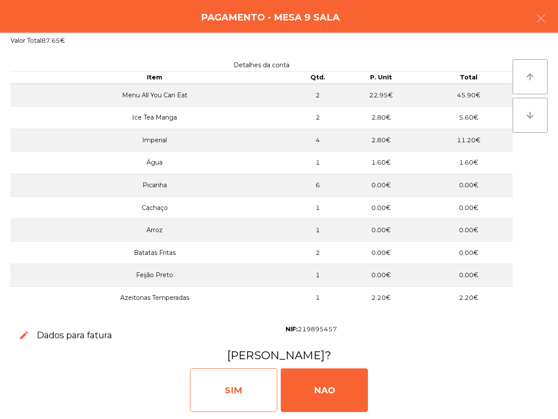
click at [225, 378] on div "SIM" at bounding box center [233, 390] width 87 height 44
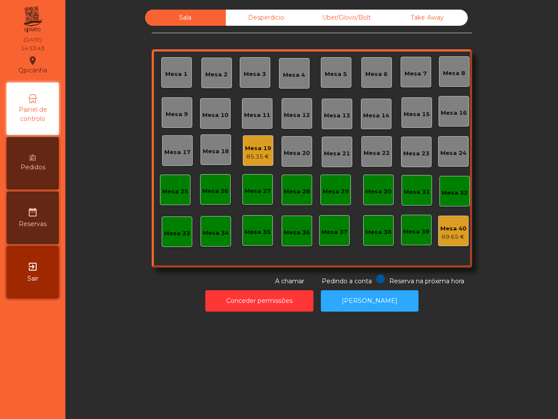
click at [220, 385] on div "Sala Desperdicio Uber/Glovo/Bolt Take Away Mesa 1 Mesa 2 Mesa 3 [GEOGRAPHIC_DAT…" at bounding box center [311, 209] width 493 height 419
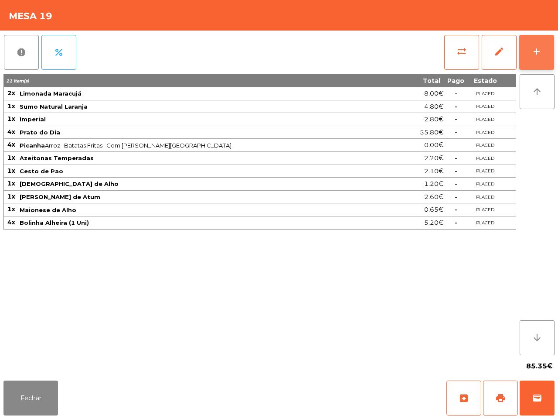
click at [543, 53] on button "add" at bounding box center [536, 52] width 35 height 35
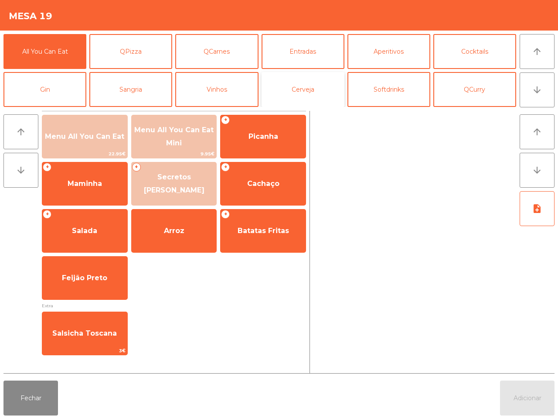
click at [289, 81] on button "Cerveja" at bounding box center [303, 89] width 83 height 35
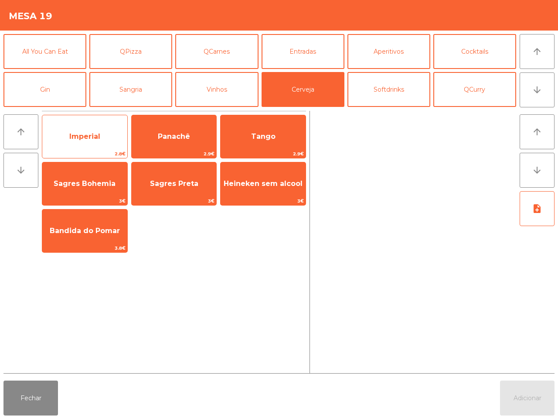
click at [88, 136] on span "Imperial" at bounding box center [84, 136] width 31 height 8
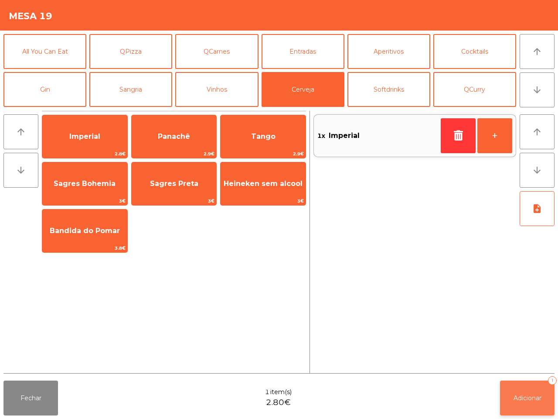
click at [524, 410] on button "Adicionar 1" at bounding box center [527, 397] width 54 height 35
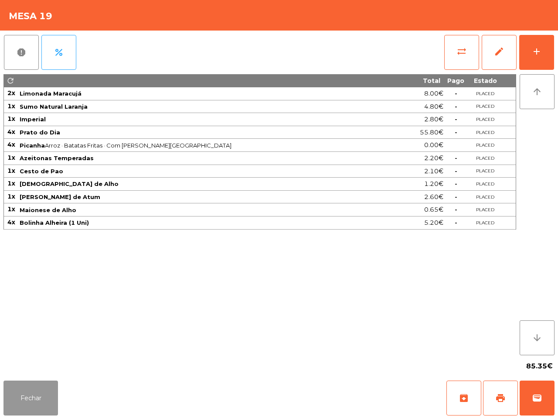
click at [43, 389] on button "Fechar" at bounding box center [30, 397] width 54 height 35
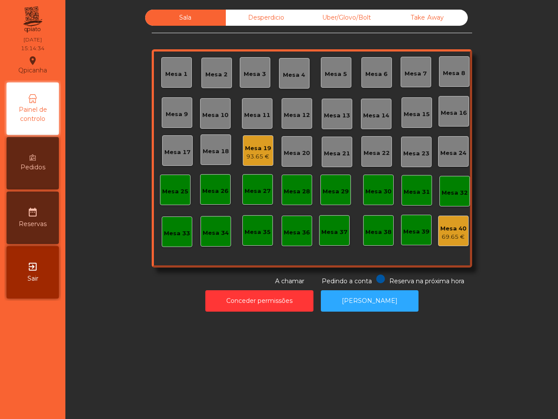
click at [246, 164] on div "Mesa 19 93.65 €" at bounding box center [258, 150] width 31 height 31
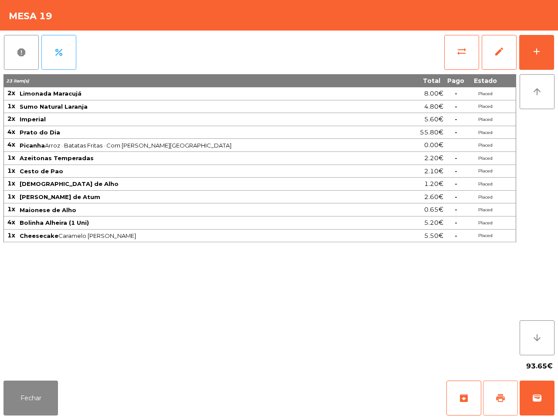
click at [500, 397] on span "print" at bounding box center [500, 397] width 10 height 10
click at [42, 402] on button "Fechar" at bounding box center [30, 397] width 54 height 35
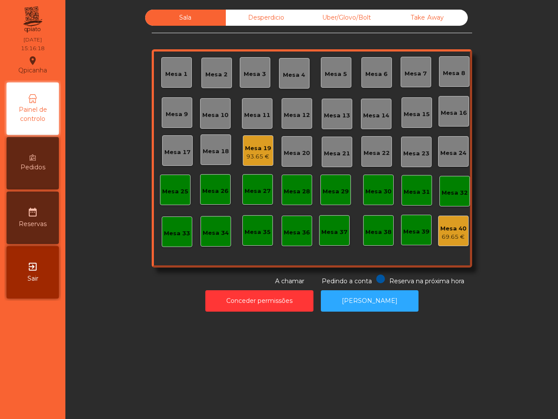
drag, startPoint x: 43, startPoint y: 402, endPoint x: 57, endPoint y: 400, distance: 14.2
click at [55, 408] on nav "Qpicanha location_on 19/08/2025 15:16:18 Painel de controlo Pedidos date_range …" at bounding box center [32, 209] width 65 height 419
click at [258, 157] on div "93.65 €" at bounding box center [258, 156] width 26 height 9
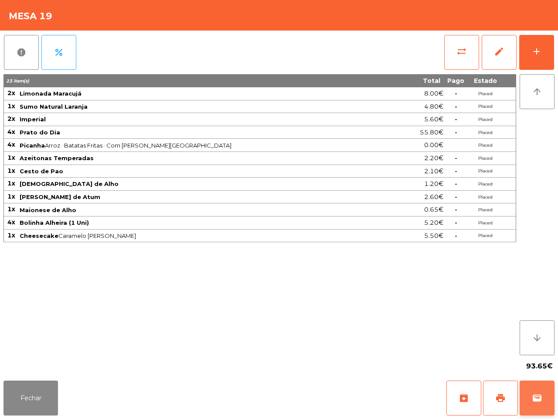
click at [535, 396] on span "wallet" at bounding box center [537, 397] width 10 height 10
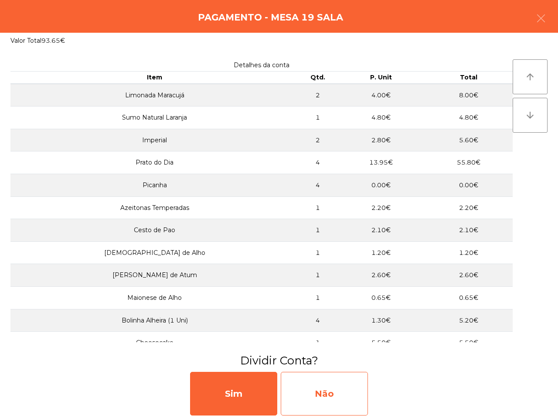
click at [351, 386] on div "Não" at bounding box center [324, 393] width 87 height 44
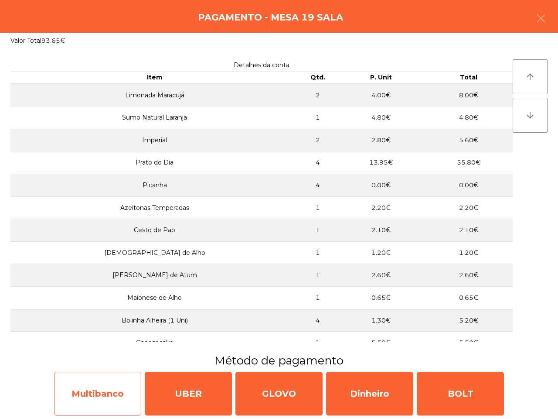
click at [106, 391] on div "Multibanco" at bounding box center [97, 393] width 87 height 44
select select "**"
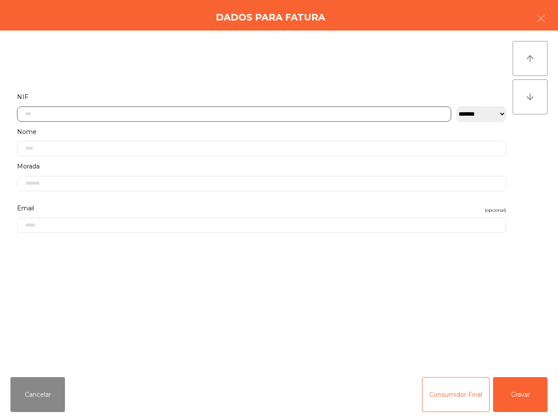
click at [228, 109] on input "text" at bounding box center [234, 113] width 434 height 15
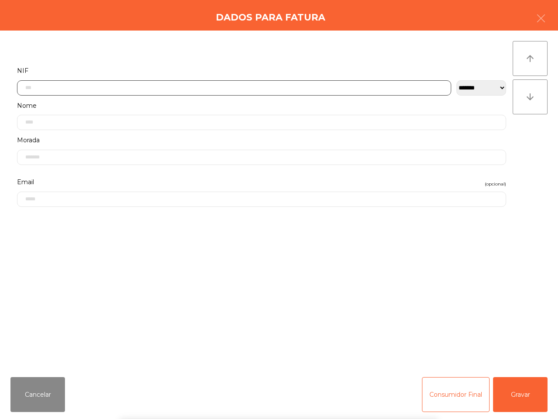
scroll to position [49, 0]
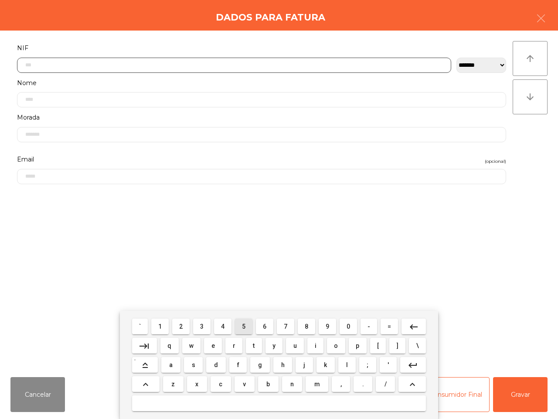
click at [239, 325] on button "5" at bounding box center [243, 326] width 17 height 16
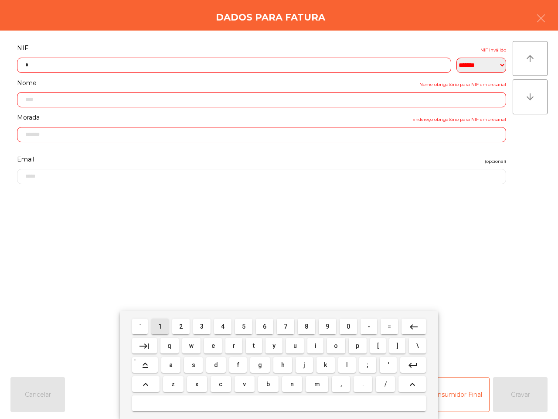
click at [161, 330] on button "1" at bounding box center [159, 326] width 17 height 16
click at [305, 325] on span "8" at bounding box center [306, 326] width 3 height 7
click at [162, 321] on button "1" at bounding box center [159, 326] width 17 height 16
click at [164, 321] on button "1" at bounding box center [159, 326] width 17 height 16
click at [412, 325] on mat-icon "keyboard_backspace" at bounding box center [414, 326] width 10 height 10
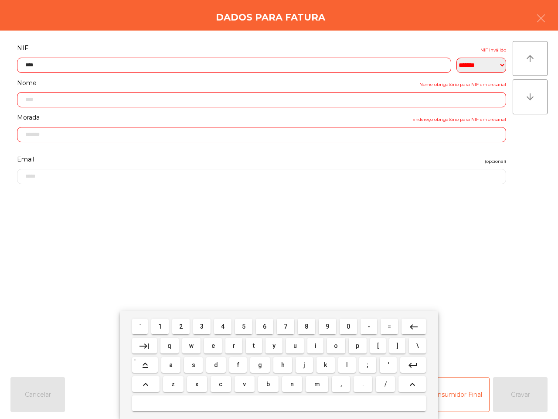
click at [179, 325] on button "2" at bounding box center [180, 326] width 17 height 16
click at [285, 326] on span "7" at bounding box center [285, 326] width 3 height 7
click at [263, 325] on span "6" at bounding box center [264, 326] width 3 height 7
click at [305, 324] on span "8" at bounding box center [306, 326] width 3 height 7
click at [352, 328] on button "0" at bounding box center [348, 326] width 17 height 16
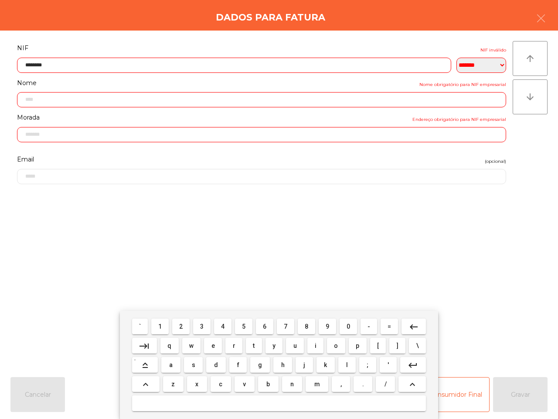
type input "*********"
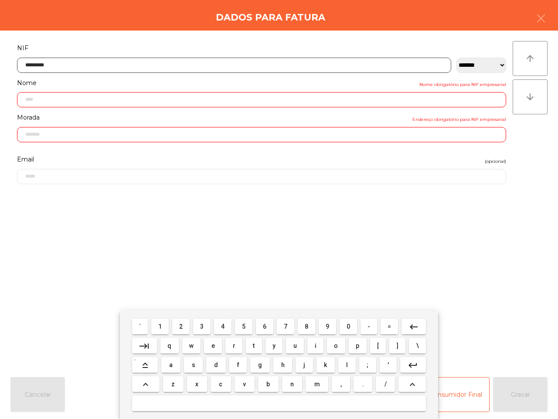
type input "**********"
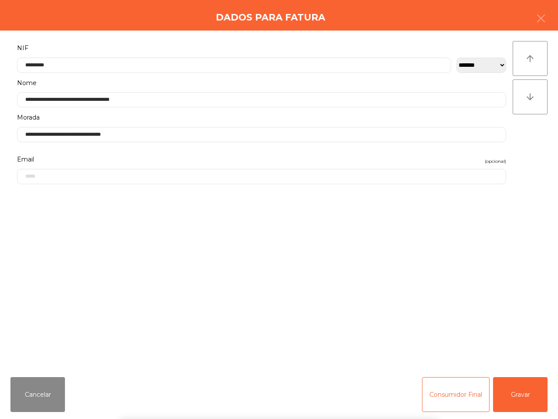
click at [513, 399] on div "` 1 2 3 4 5 6 7 8 9 0 - = keyboard_backspace keyboard_tab q w e r t y u i o p […" at bounding box center [279, 364] width 558 height 108
click at [513, 399] on button "Gravar" at bounding box center [520, 394] width 54 height 35
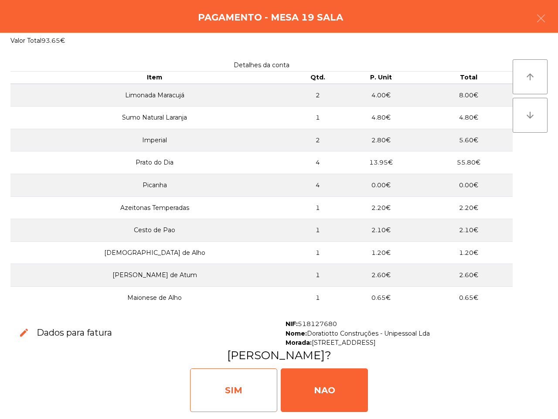
click at [254, 399] on div "SIM" at bounding box center [233, 390] width 87 height 44
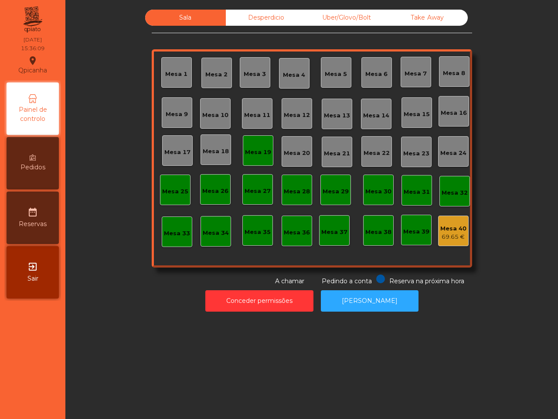
click at [259, 151] on div "Mesa 19" at bounding box center [258, 152] width 26 height 9
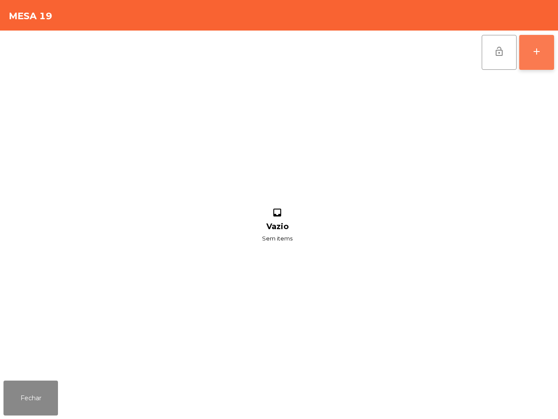
click at [538, 52] on div "add" at bounding box center [536, 51] width 10 height 10
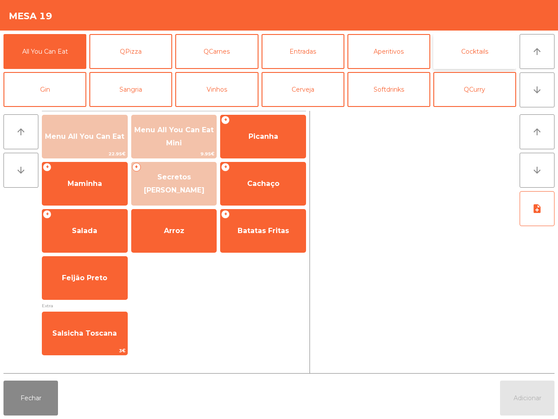
click at [497, 54] on button "Cocktails" at bounding box center [474, 51] width 83 height 35
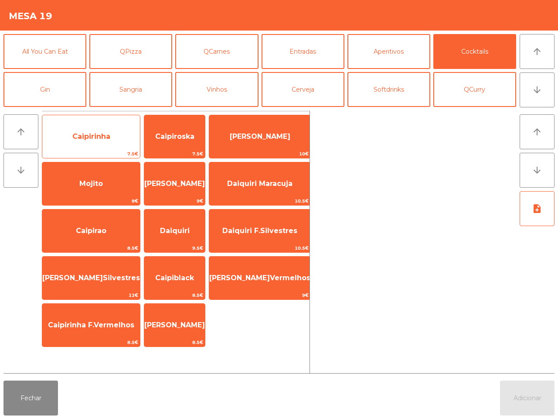
click at [113, 147] on span "Caipirinha" at bounding box center [91, 137] width 98 height 24
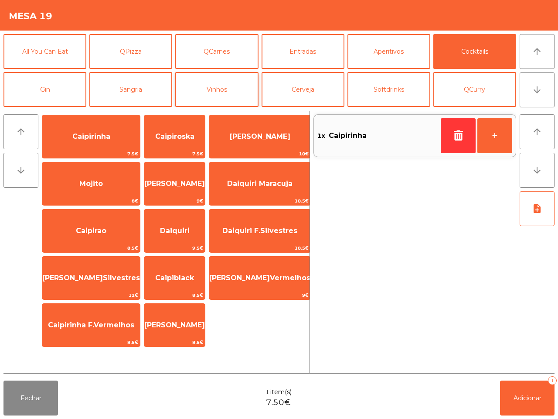
scroll to position [54, 0]
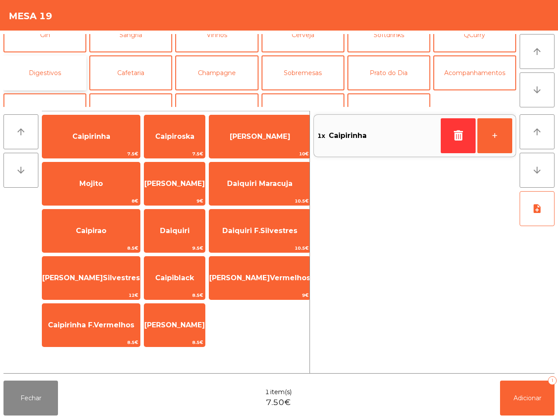
click at [48, 73] on button "Digestivos" at bounding box center [44, 72] width 83 height 35
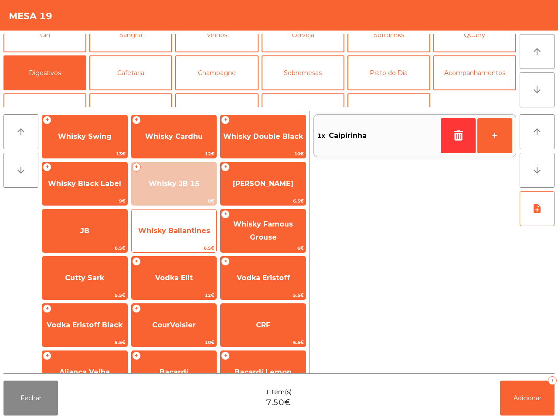
click at [183, 230] on span "Whisky Ballantines" at bounding box center [174, 230] width 72 height 8
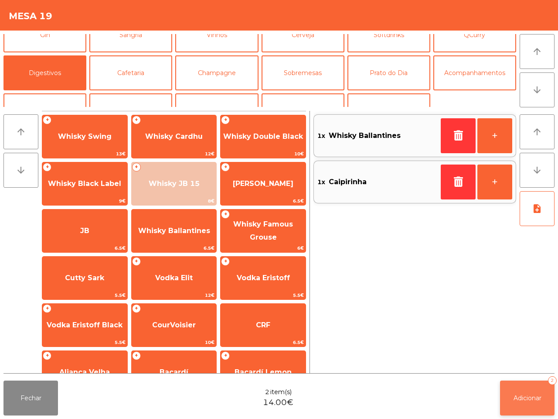
click at [526, 402] on button "Adicionar 2" at bounding box center [527, 397] width 54 height 35
